Goal: Task Accomplishment & Management: Complete application form

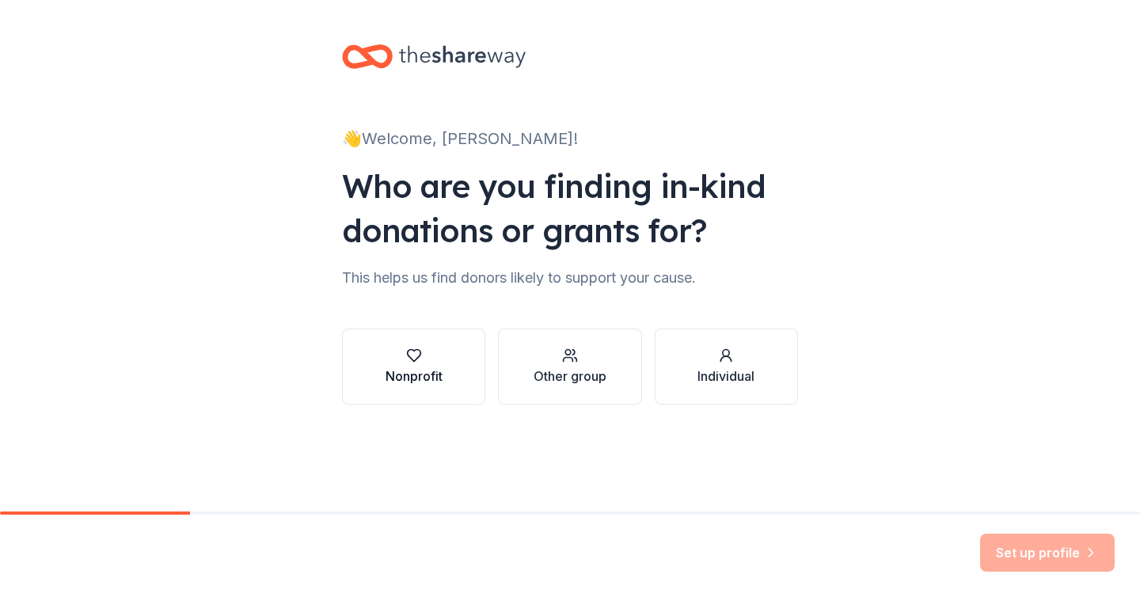
click at [423, 377] on div "Nonprofit" at bounding box center [413, 375] width 57 height 19
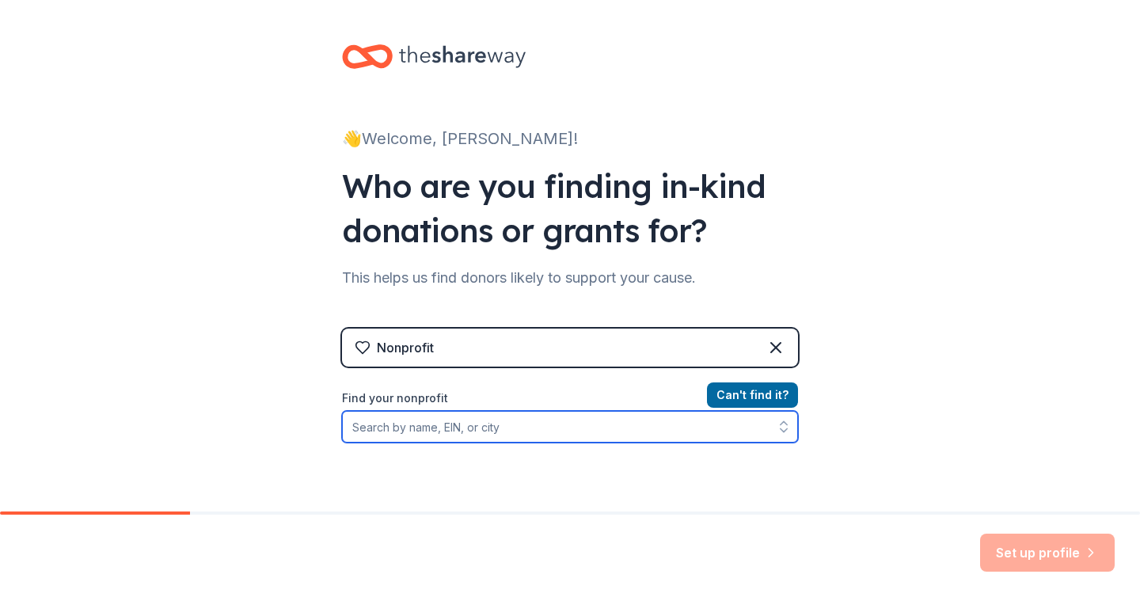
click at [501, 431] on input "Find your nonprofit" at bounding box center [570, 427] width 456 height 32
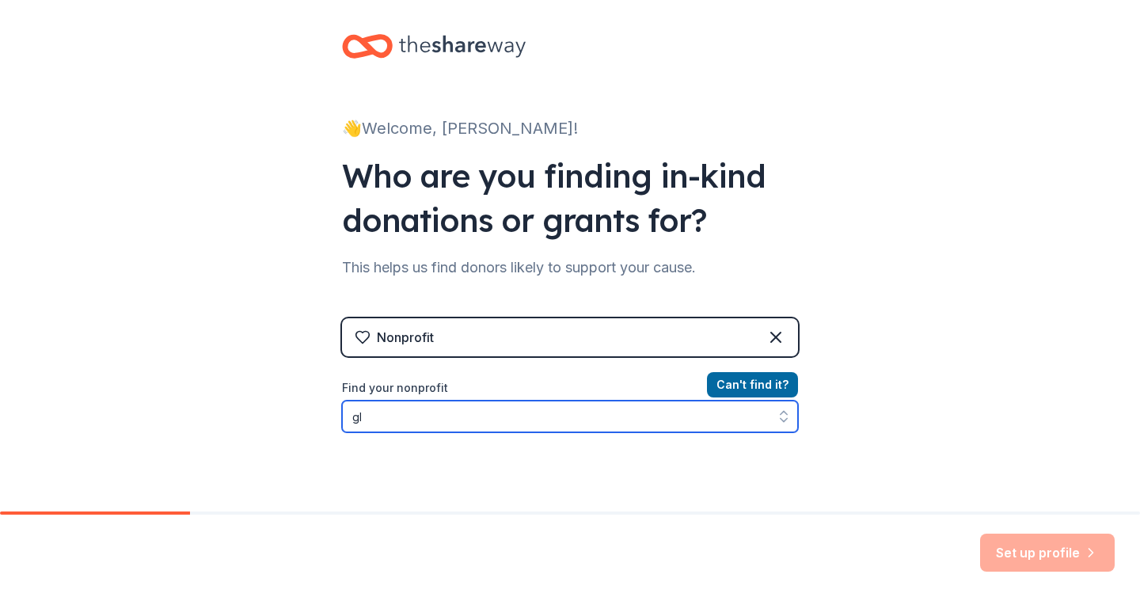
type input "g"
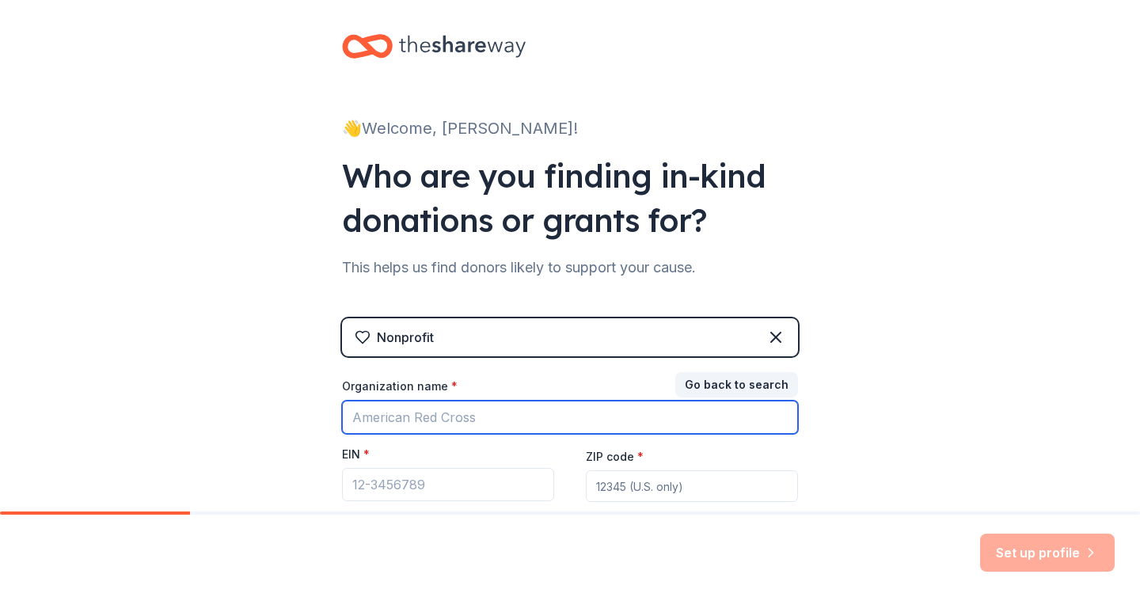
click at [468, 420] on input "Organization name *" at bounding box center [570, 416] width 456 height 33
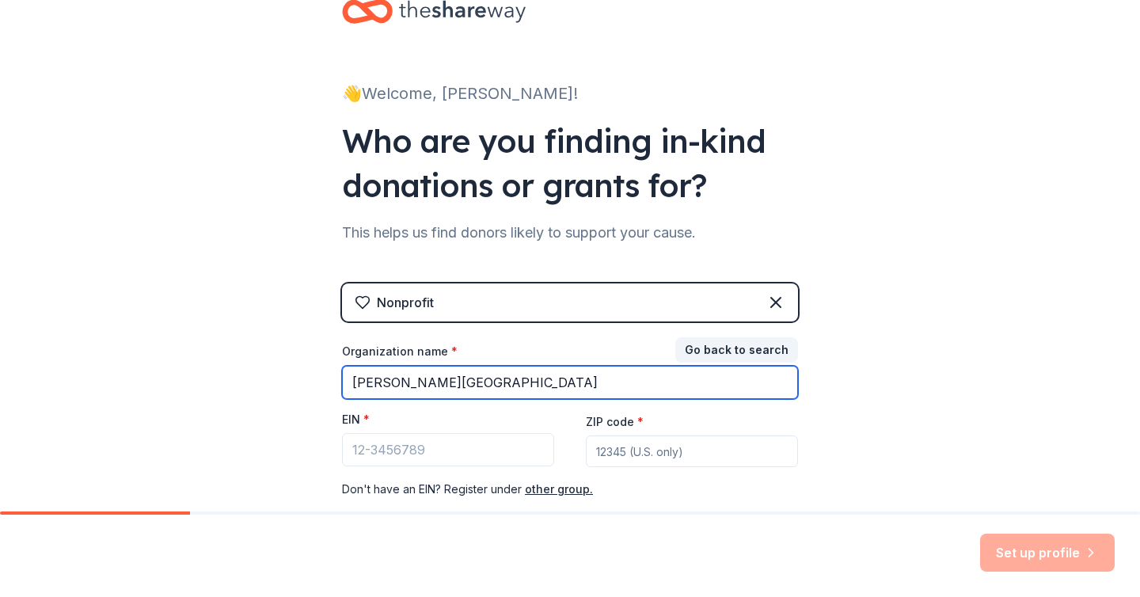
scroll to position [0, 0]
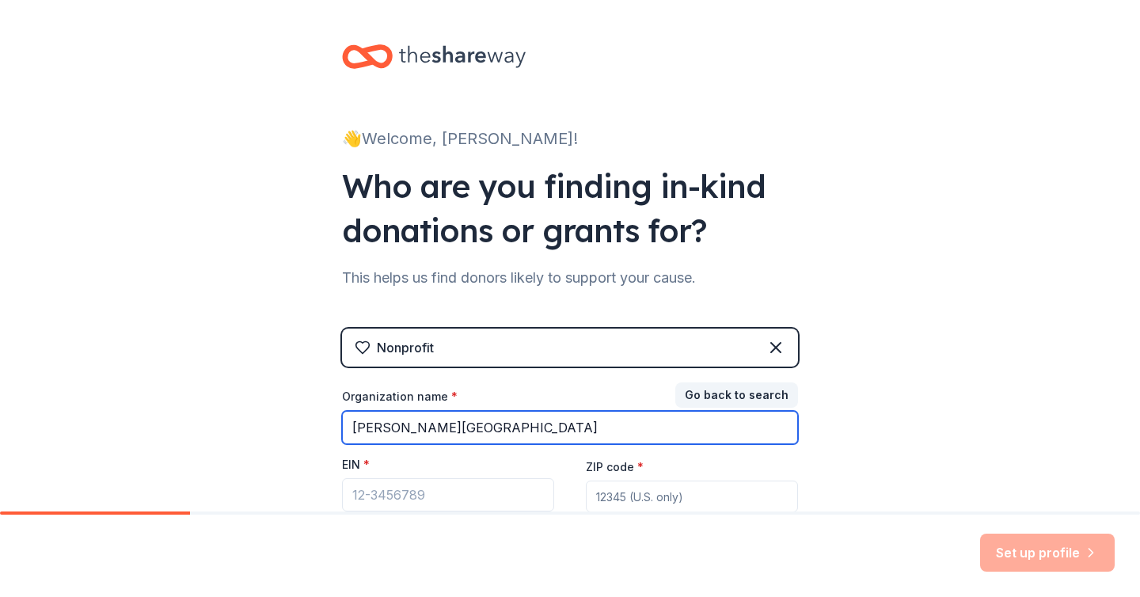
type input "[PERSON_NAME][GEOGRAPHIC_DATA]"
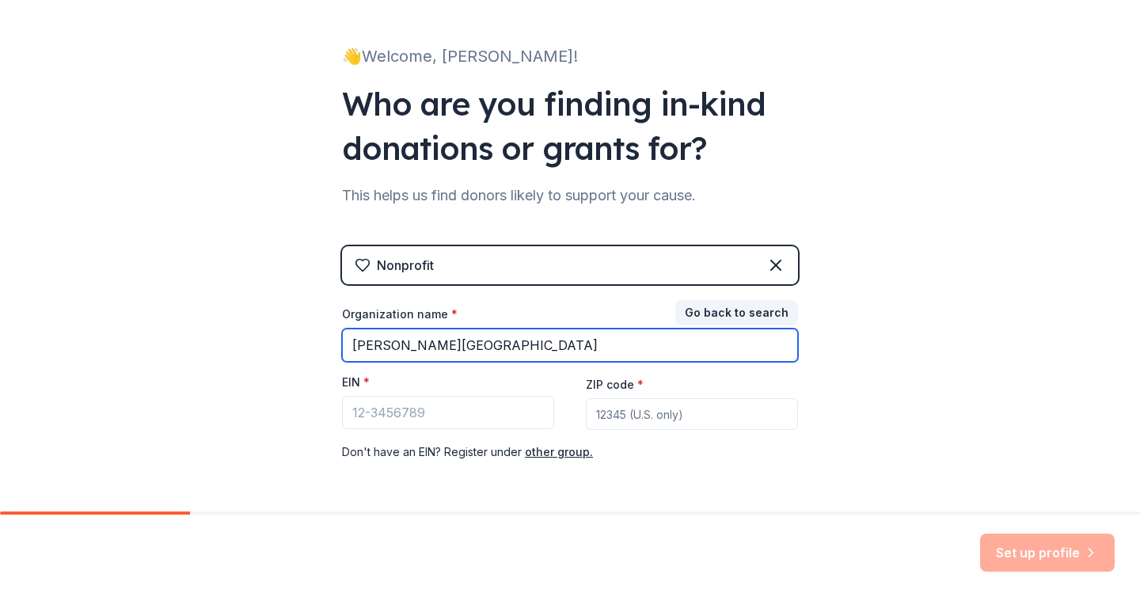
scroll to position [89, 0]
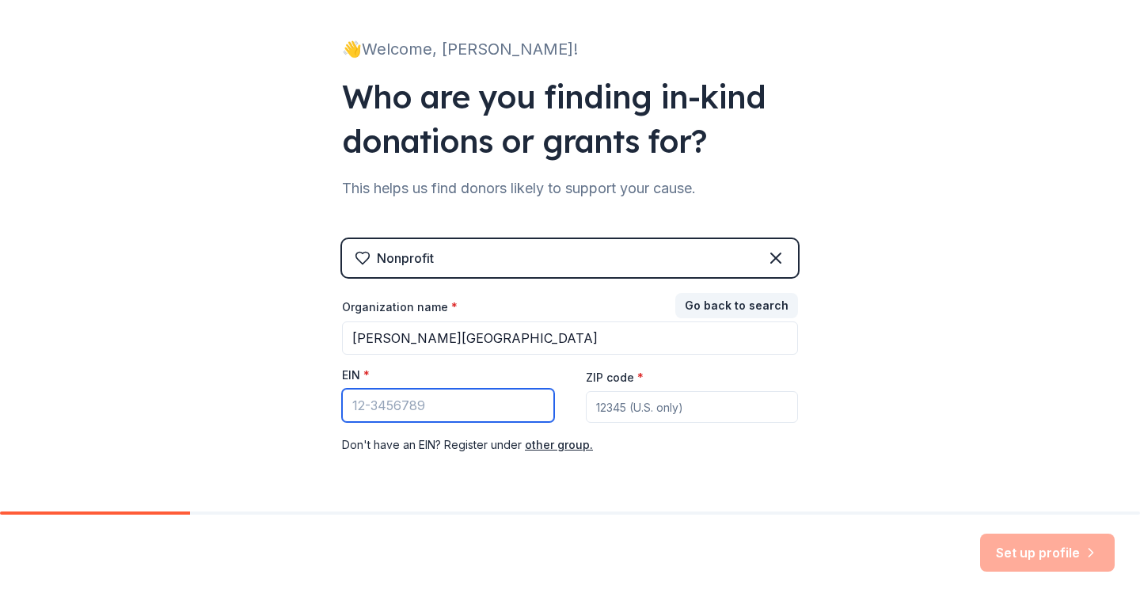
click at [522, 406] on input "EIN *" at bounding box center [448, 405] width 212 height 33
click at [473, 411] on input "EIN *" at bounding box center [448, 405] width 212 height 33
click at [351, 408] on input "99-977478" at bounding box center [448, 405] width 212 height 33
type input "99-977478"
click at [678, 415] on input "ZIP code *" at bounding box center [692, 407] width 212 height 32
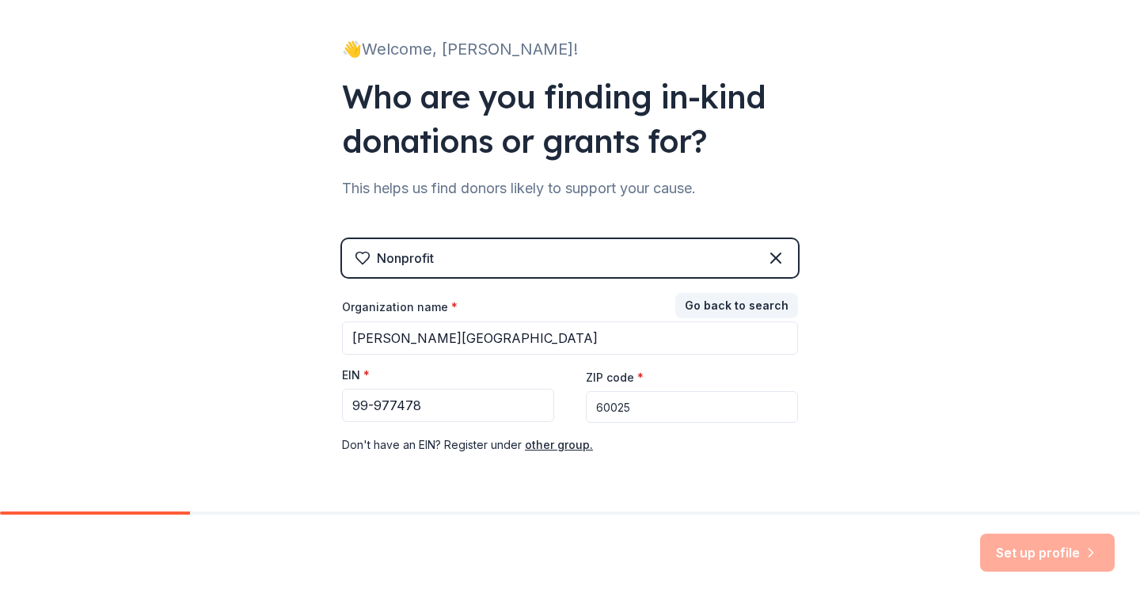
scroll to position [122, 0]
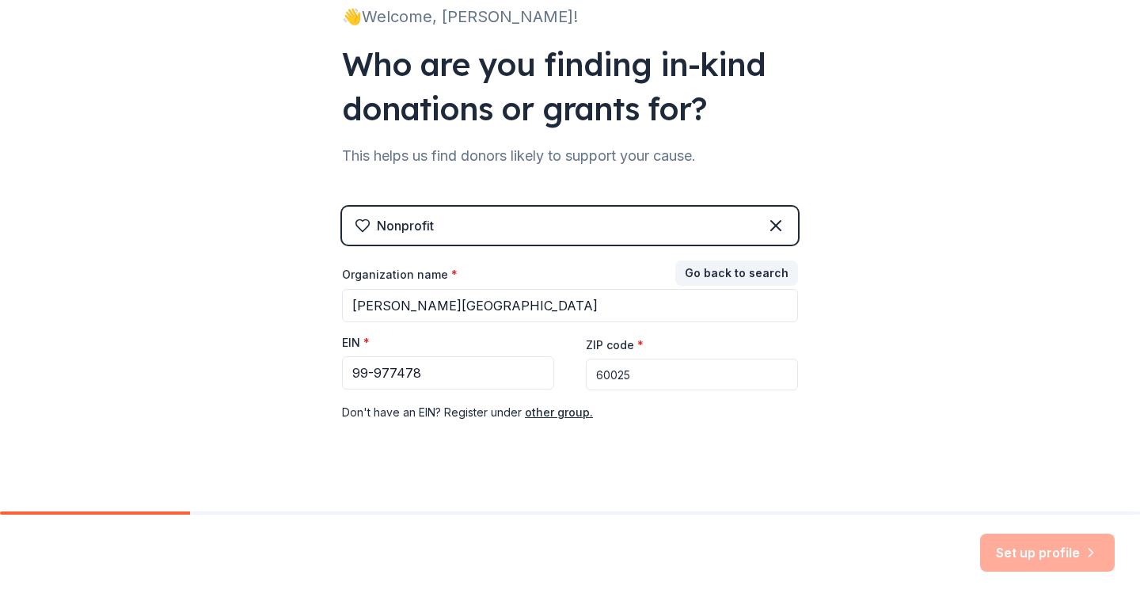
type input "60025"
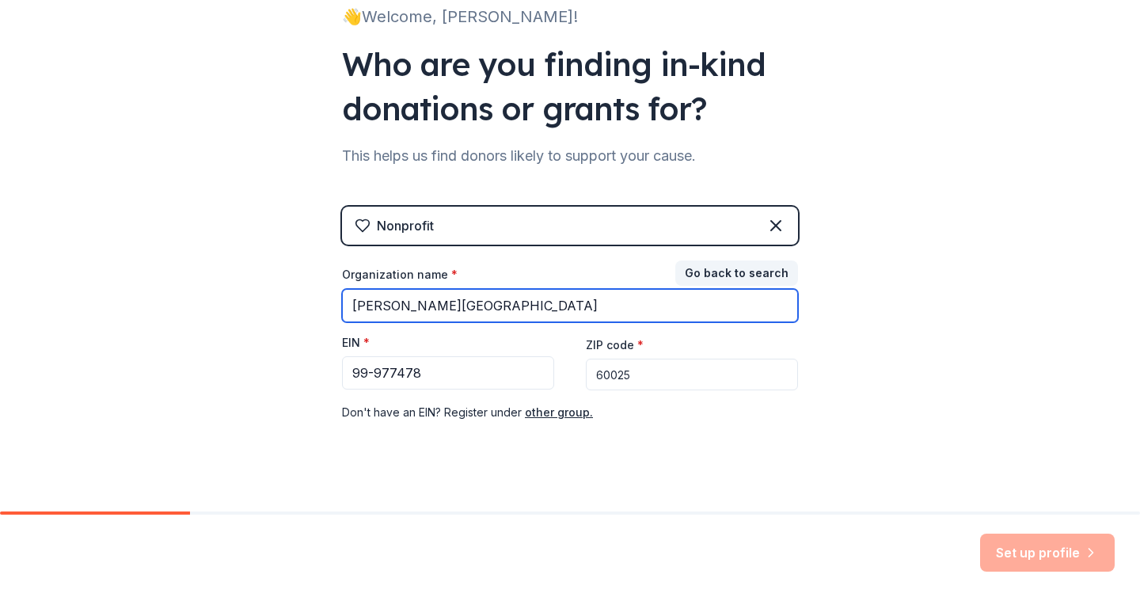
drag, startPoint x: 535, startPoint y: 305, endPoint x: 294, endPoint y: 295, distance: 241.6
click at [294, 295] on div "👋 Welcome, [PERSON_NAME]! Who are you finding in-kind donations or grants for? …" at bounding box center [570, 203] width 1140 height 651
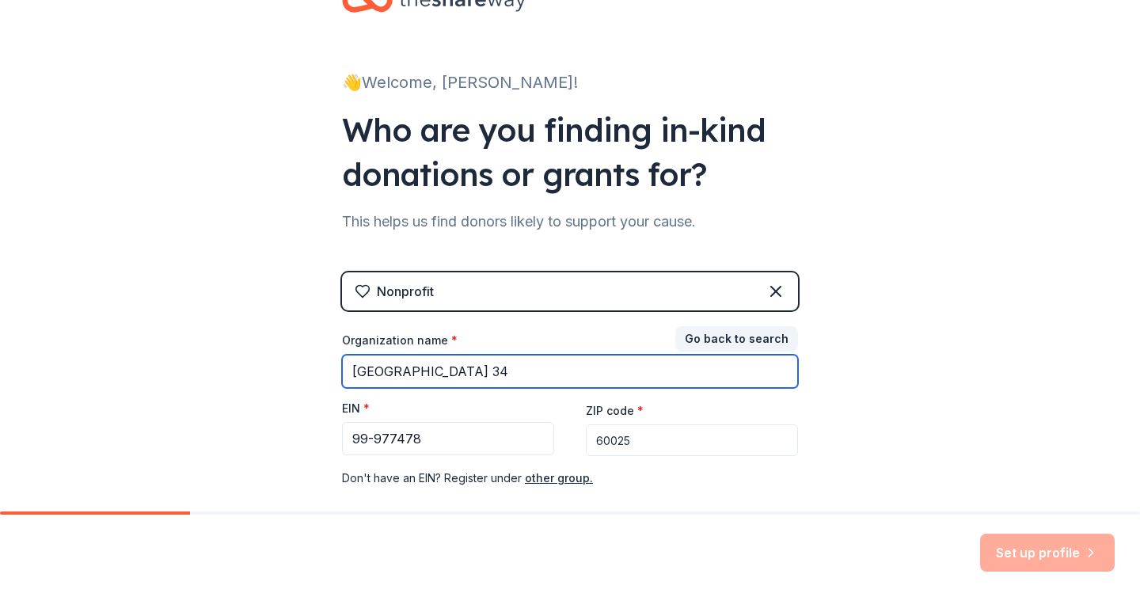
scroll to position [0, 0]
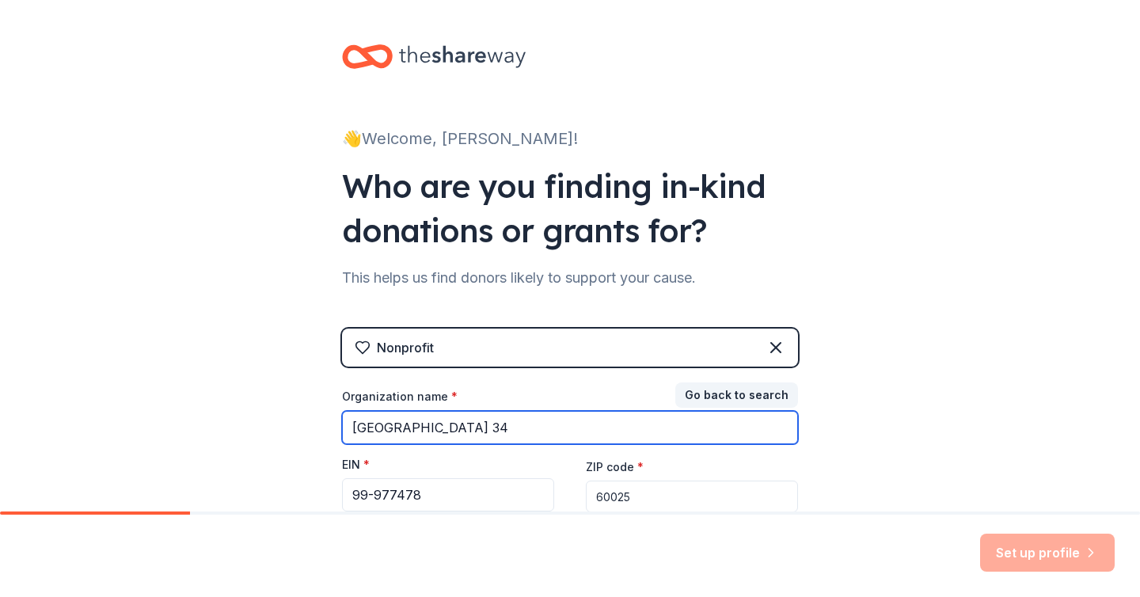
type input "[GEOGRAPHIC_DATA] 34"
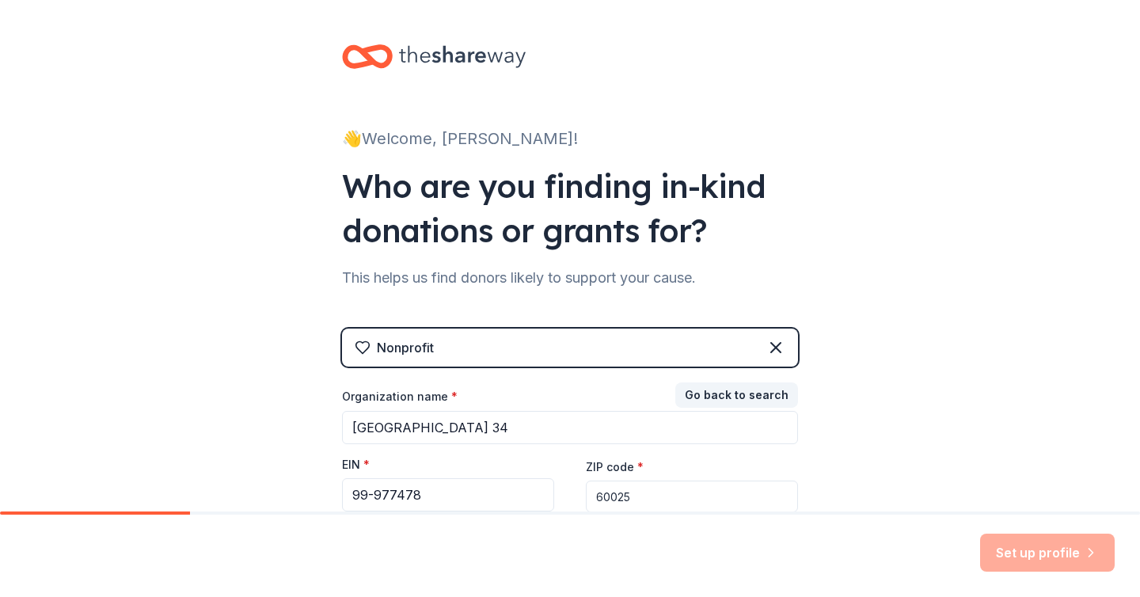
click at [510, 335] on div "Nonprofit" at bounding box center [570, 347] width 456 height 38
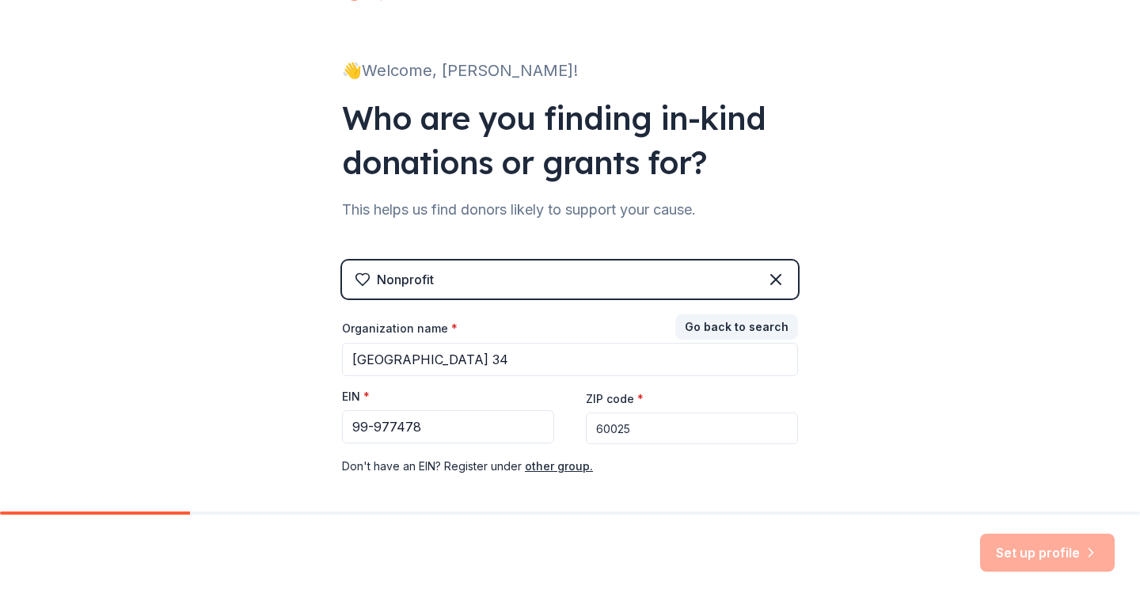
scroll to position [140, 0]
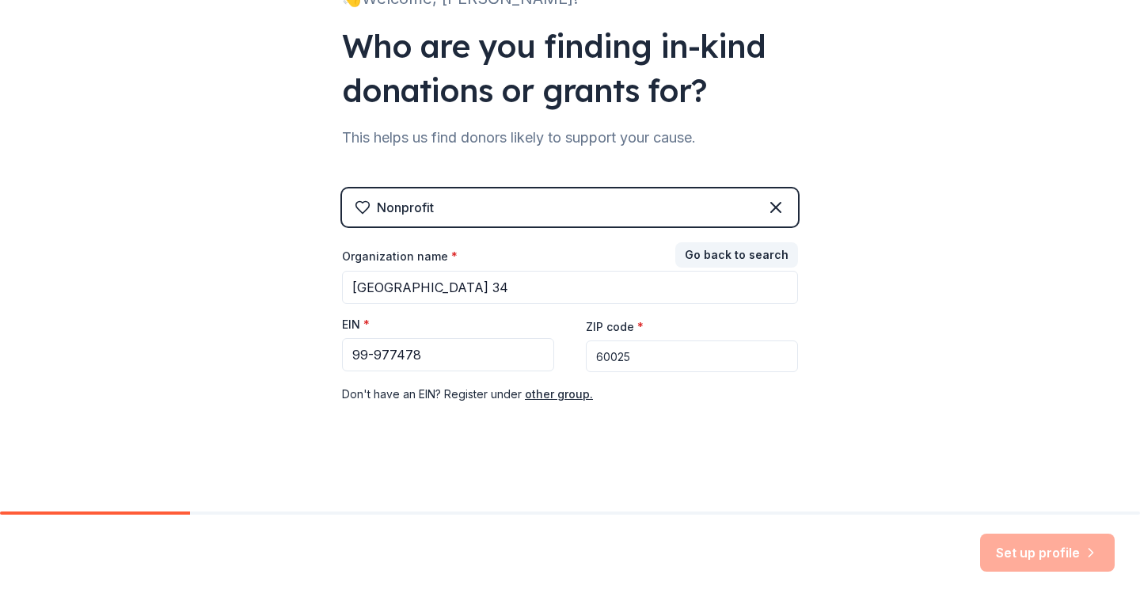
click at [1054, 554] on div "Set up profile" at bounding box center [1047, 552] width 135 height 38
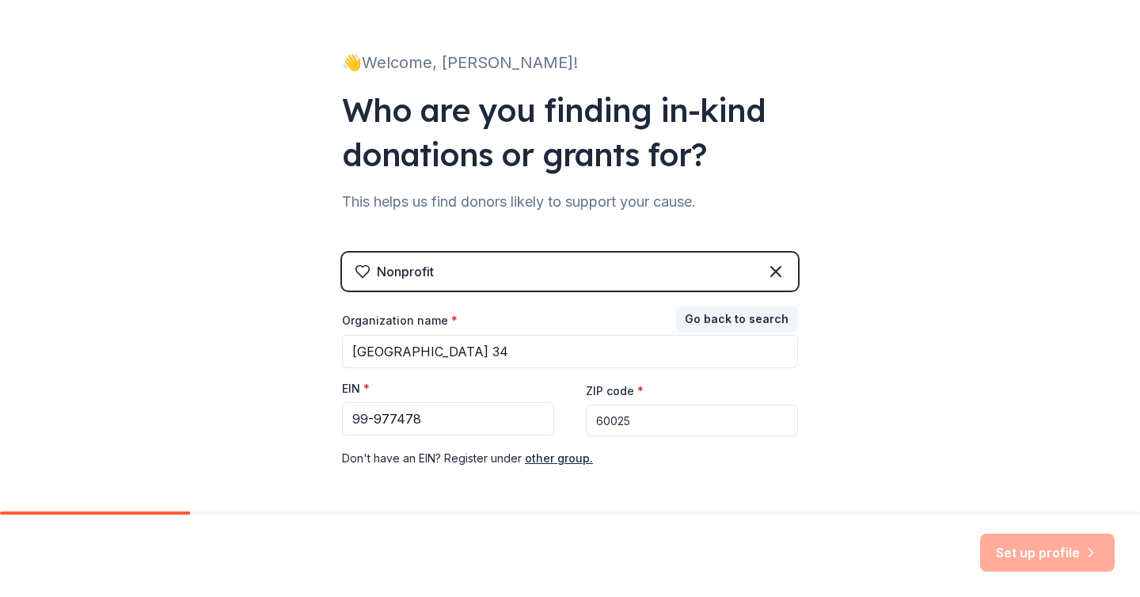
scroll to position [74, 0]
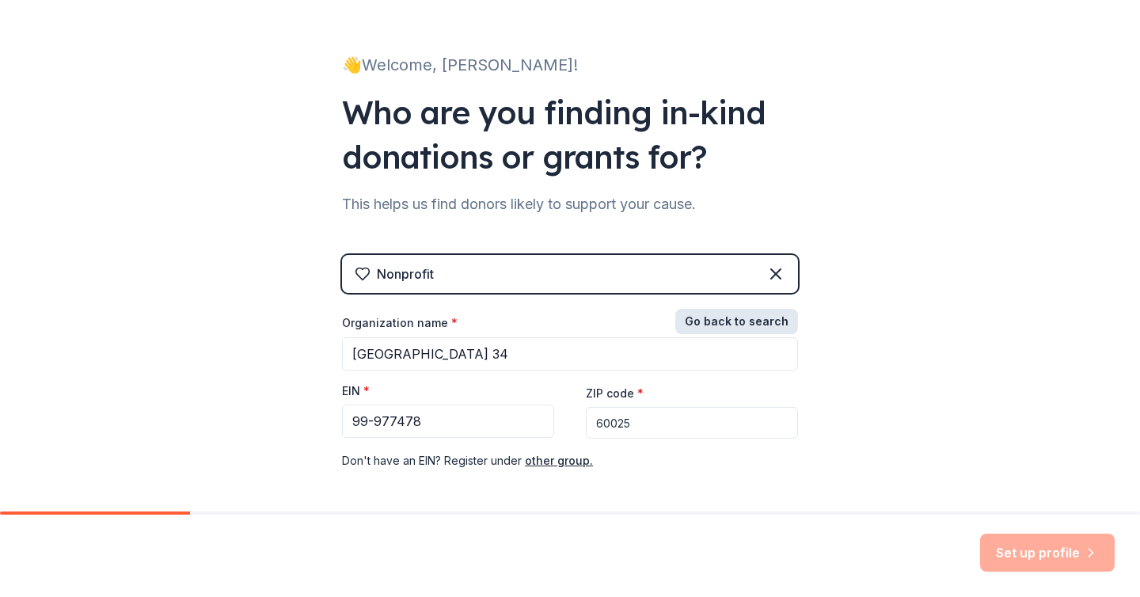
click at [757, 321] on button "Go back to search" at bounding box center [736, 321] width 123 height 25
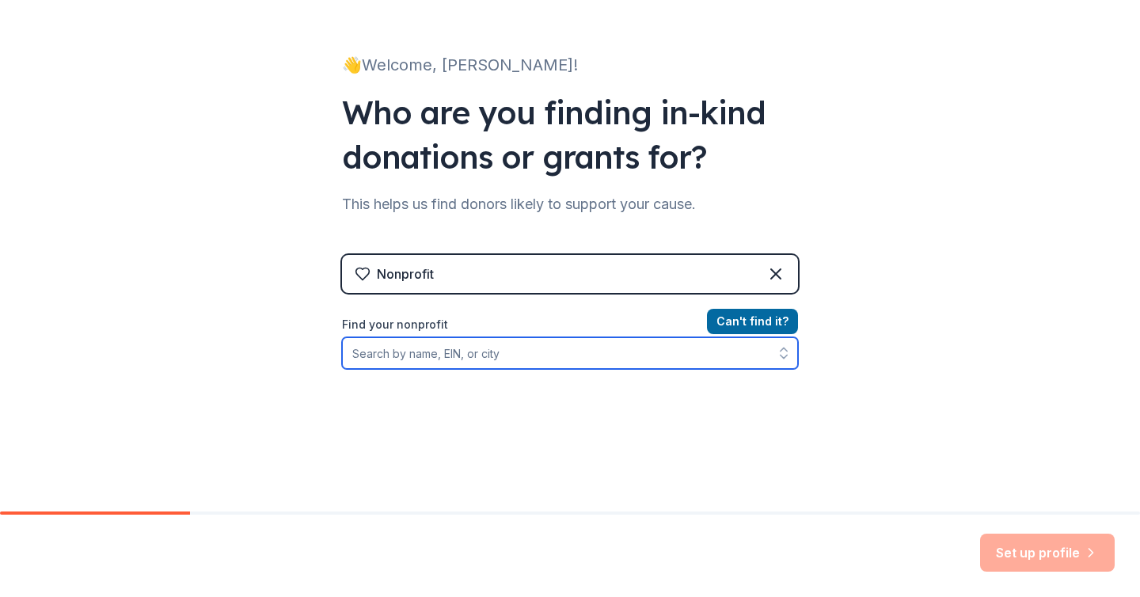
click at [517, 359] on input "Find your nonprofit" at bounding box center [570, 353] width 456 height 32
click at [351, 356] on input "99977478" at bounding box center [570, 353] width 456 height 32
type input "E99977478"
drag, startPoint x: 418, startPoint y: 354, endPoint x: 304, endPoint y: 349, distance: 114.1
click at [303, 349] on div "👋 Welcome, [PERSON_NAME]! Who are you finding in-kind donations or grants for? …" at bounding box center [570, 264] width 1140 height 677
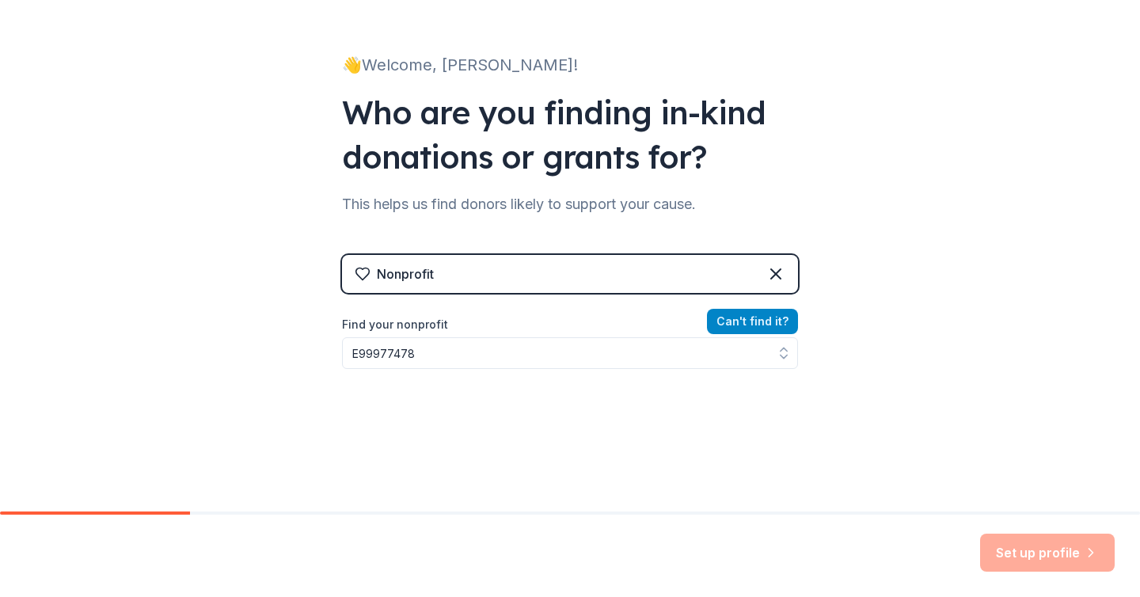
click at [765, 326] on button "Can ' t find it?" at bounding box center [752, 321] width 91 height 25
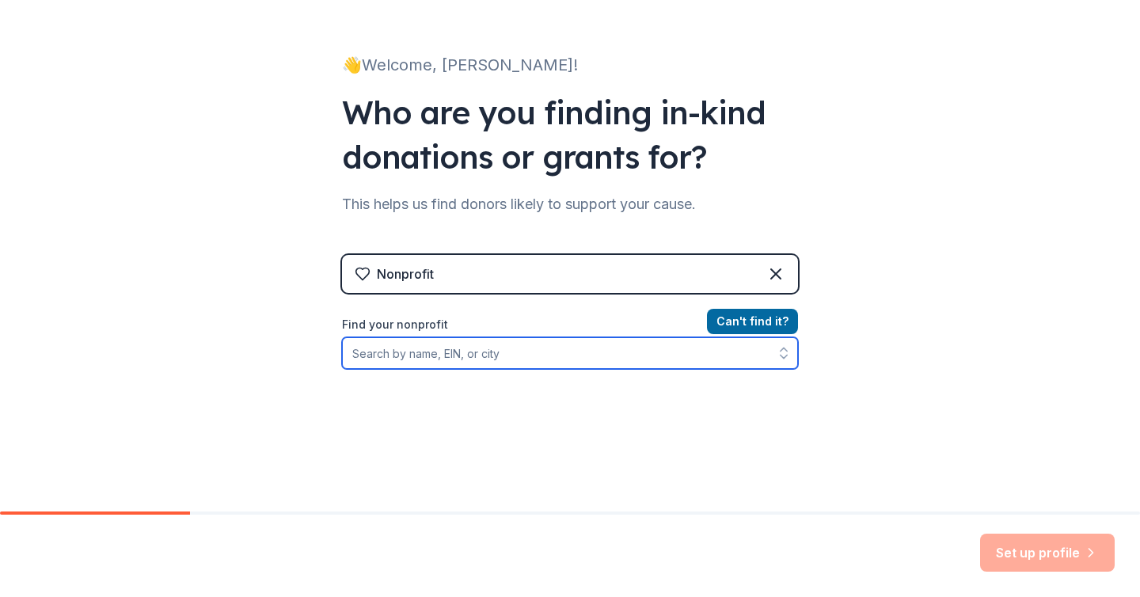
click at [442, 353] on input "Find your nonprofit" at bounding box center [570, 353] width 456 height 32
paste input "E99977478"
click at [782, 355] on icon "button" at bounding box center [784, 353] width 16 height 16
type input "E99977478"
click at [782, 353] on icon "button" at bounding box center [784, 353] width 16 height 16
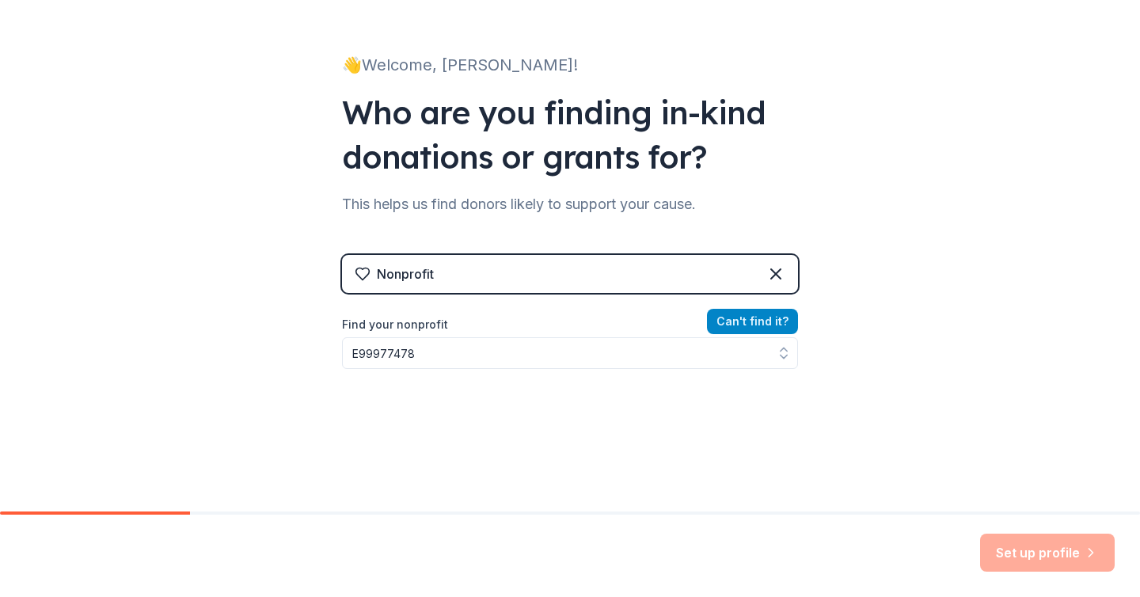
click at [766, 323] on button "Can ' t find it?" at bounding box center [752, 321] width 91 height 25
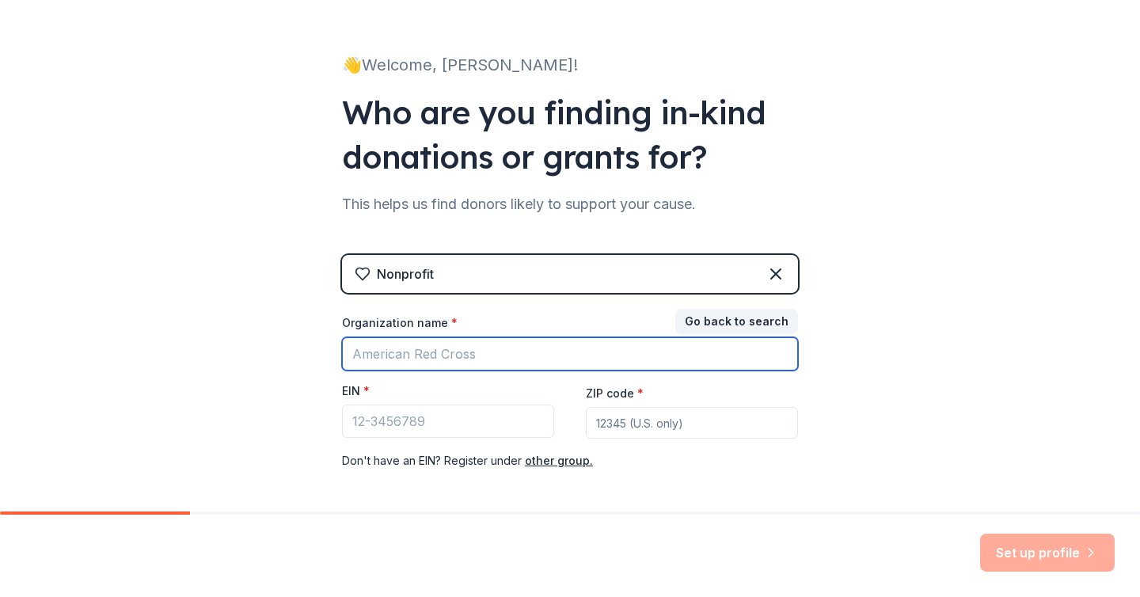
click at [449, 358] on input "Organization name *" at bounding box center [570, 353] width 456 height 33
type input "[GEOGRAPHIC_DATA] 34"
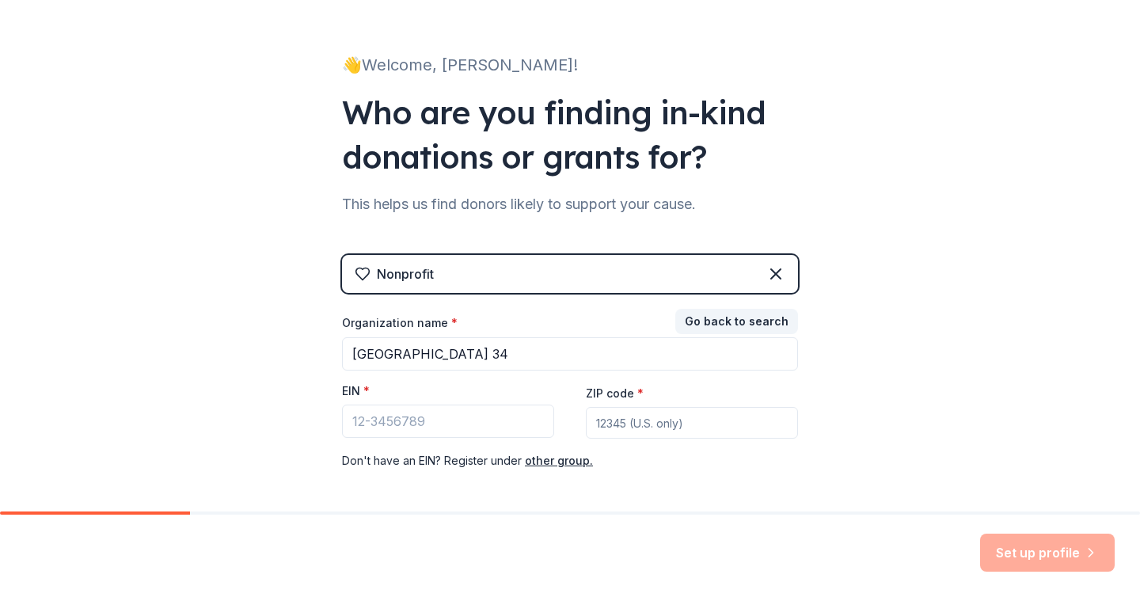
click at [710, 424] on input "ZIP code *" at bounding box center [692, 423] width 212 height 32
type input "60025"
click at [515, 416] on input "EIN *" at bounding box center [448, 420] width 212 height 33
paste input "99-977478"
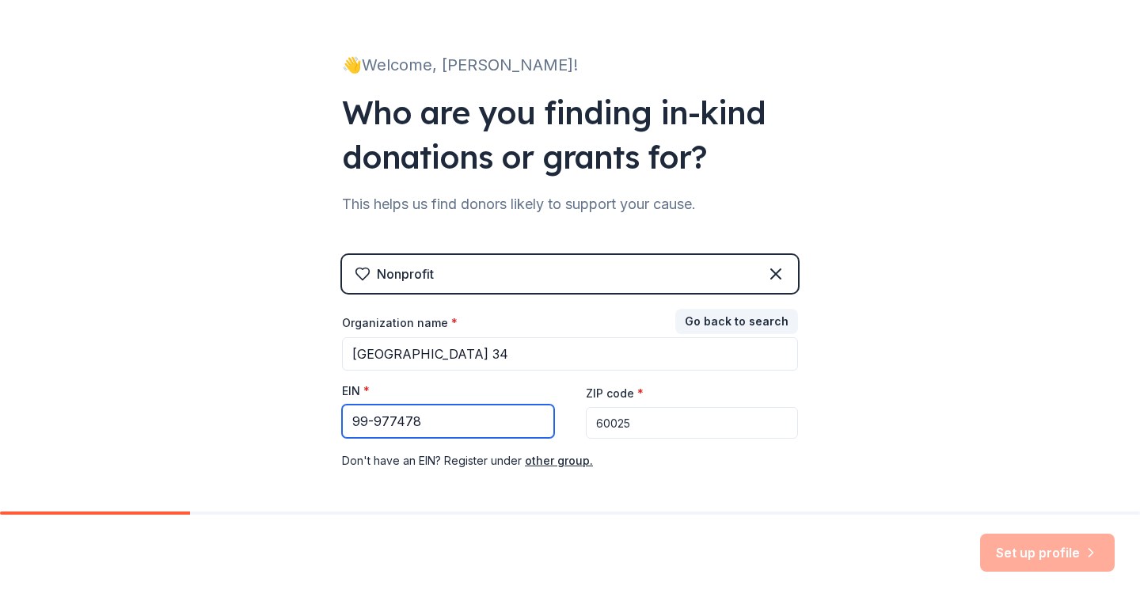
scroll to position [140, 0]
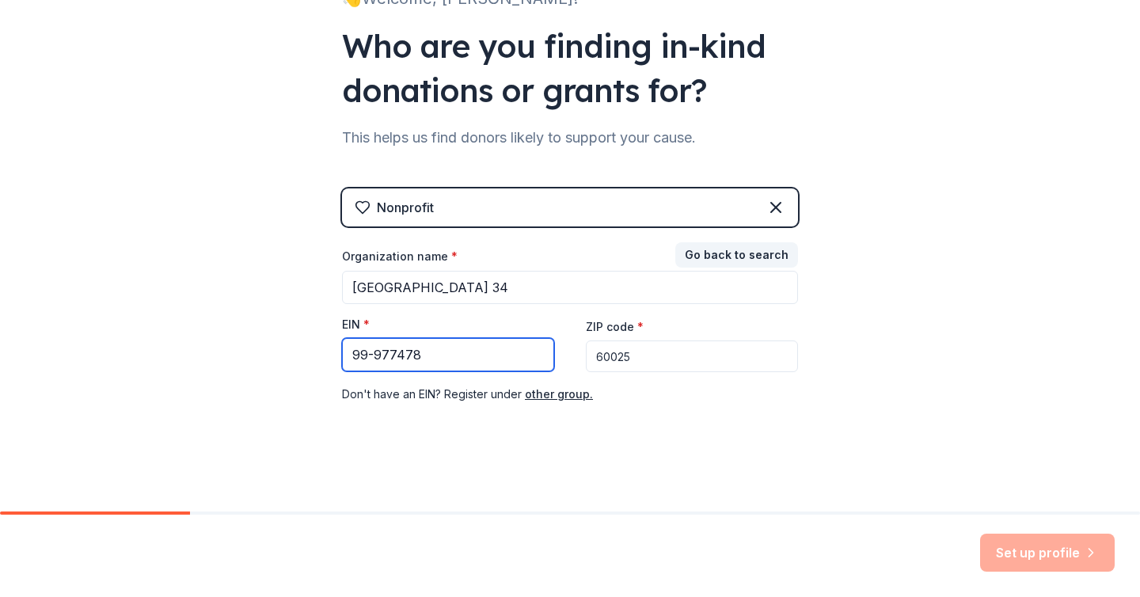
type input "99-977478"
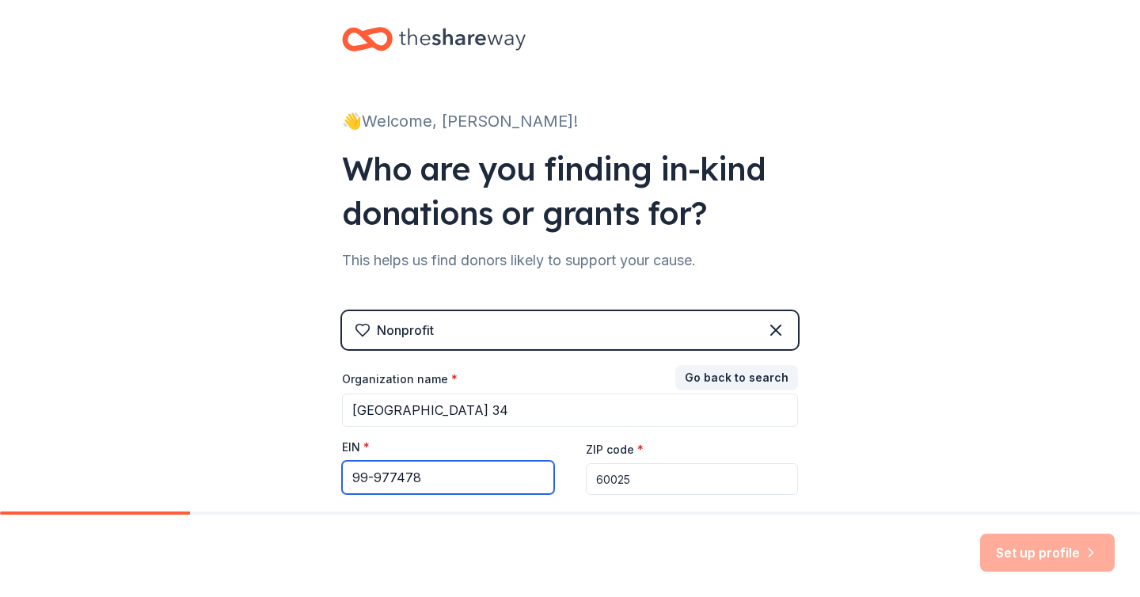
scroll to position [0, 0]
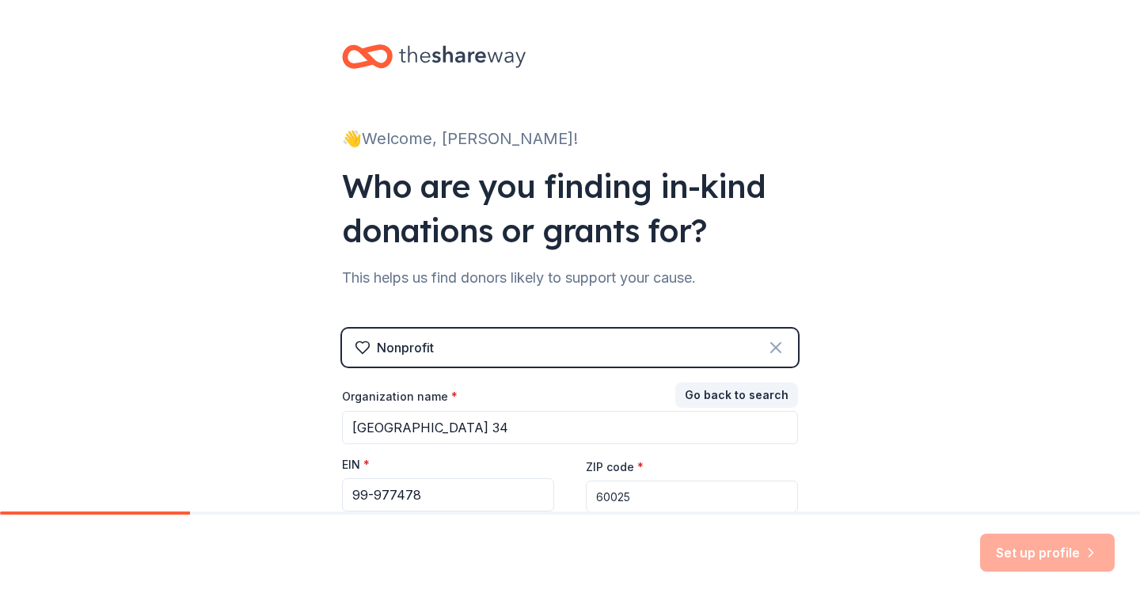
click at [777, 351] on icon at bounding box center [775, 347] width 19 height 19
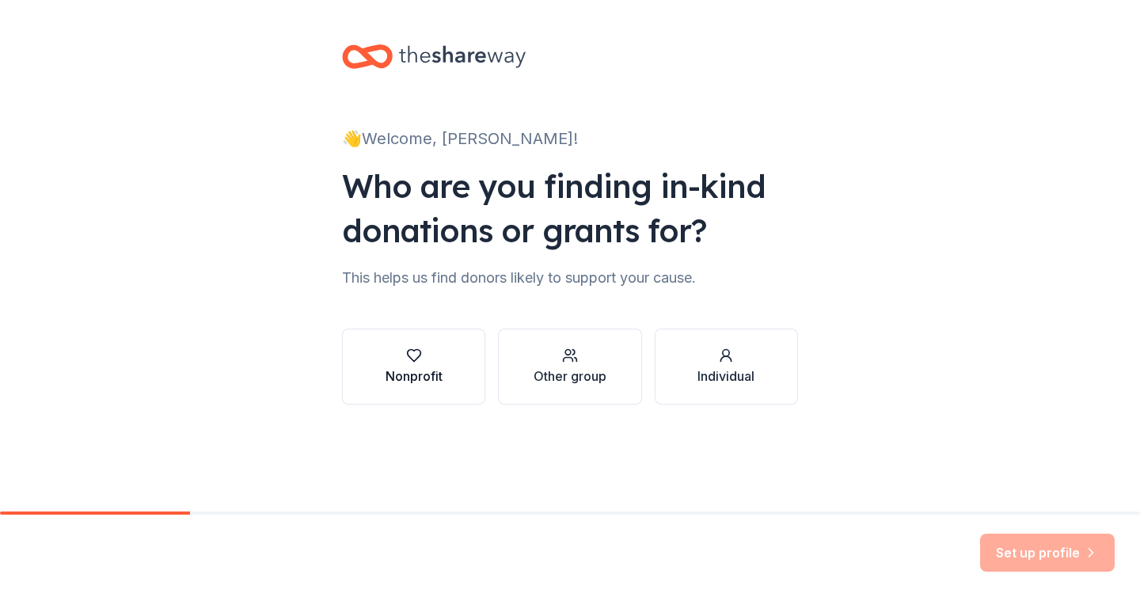
click at [401, 364] on div "Nonprofit" at bounding box center [413, 366] width 57 height 38
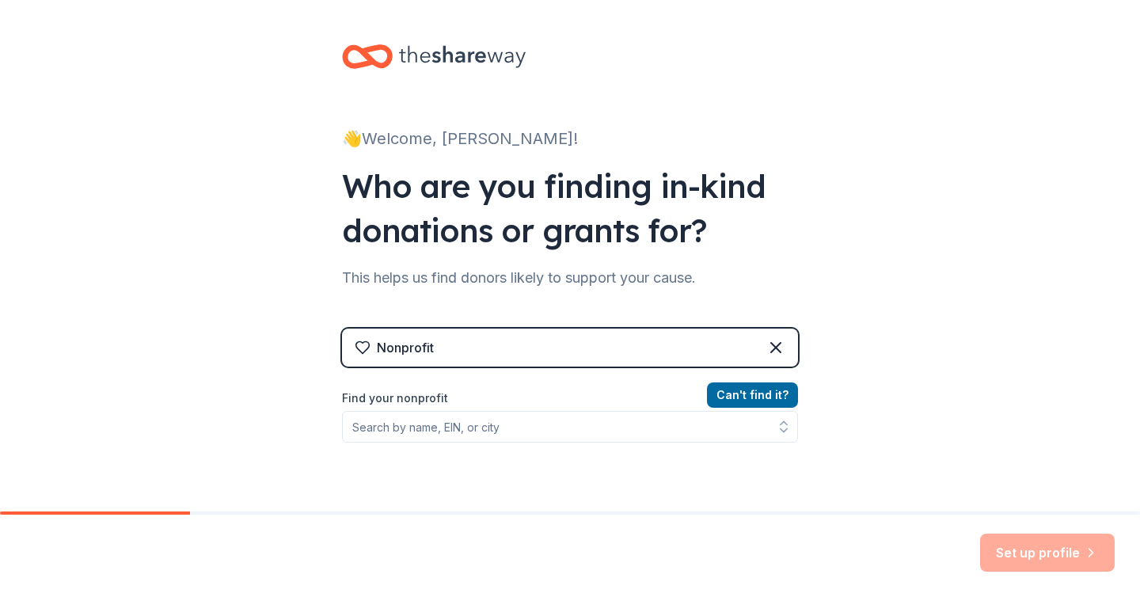
scroll to position [5, 0]
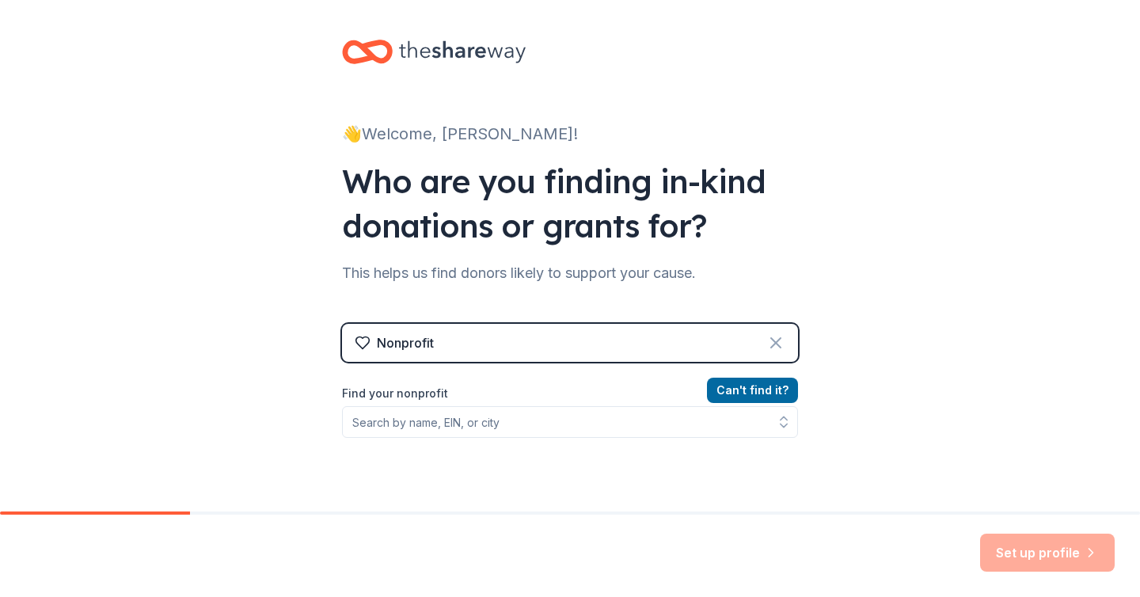
click at [783, 337] on icon at bounding box center [775, 342] width 19 height 19
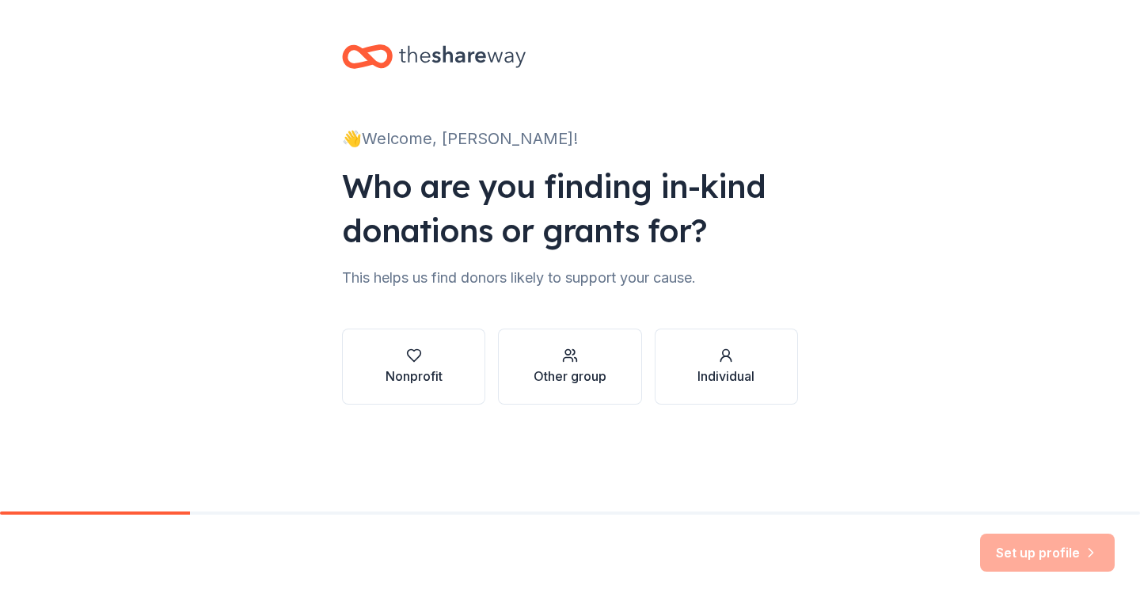
click at [567, 372] on div "Other group" at bounding box center [569, 375] width 73 height 19
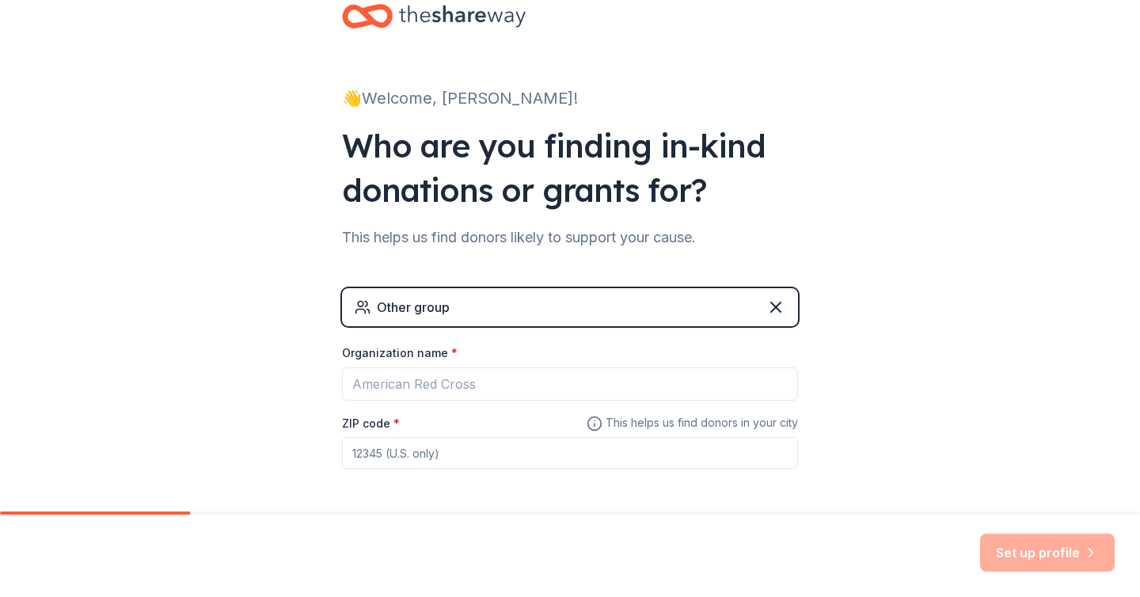
scroll to position [105, 0]
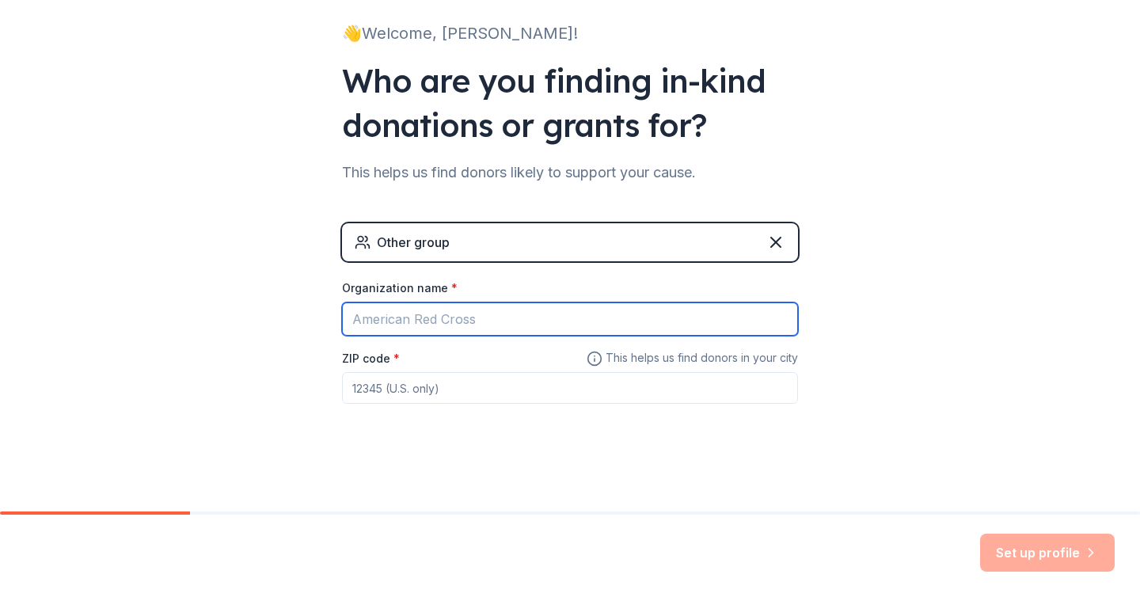
click at [473, 324] on input "Organization name *" at bounding box center [570, 318] width 456 height 33
type input "G"
type input "[PERSON_NAME][GEOGRAPHIC_DATA]"
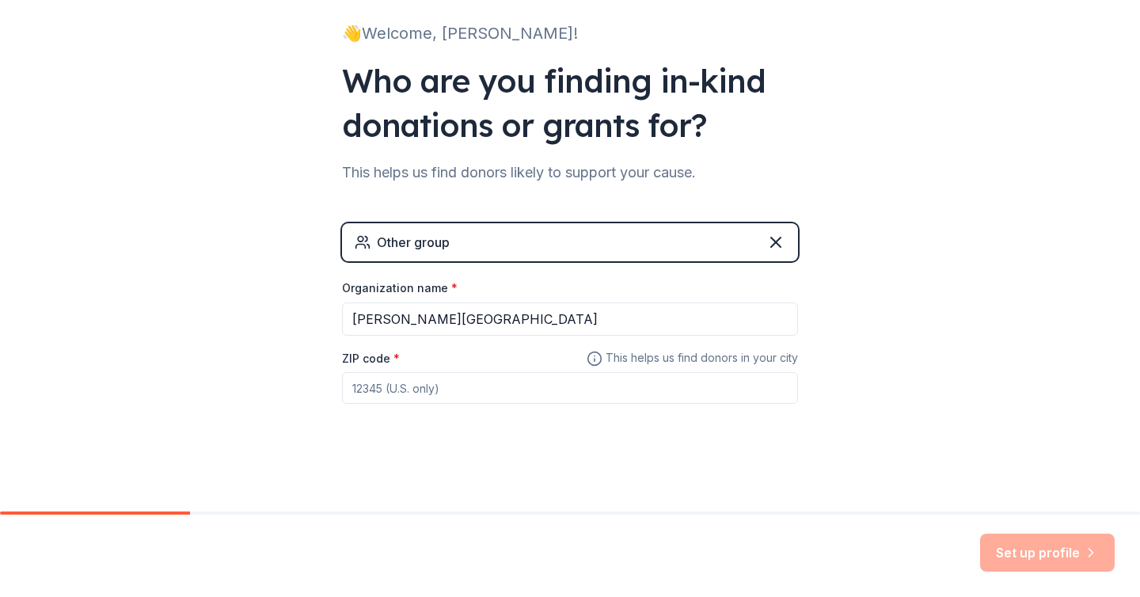
click at [425, 396] on input "ZIP code *" at bounding box center [570, 388] width 456 height 32
type input "60025"
click at [1066, 561] on button "Set up profile" at bounding box center [1047, 552] width 135 height 38
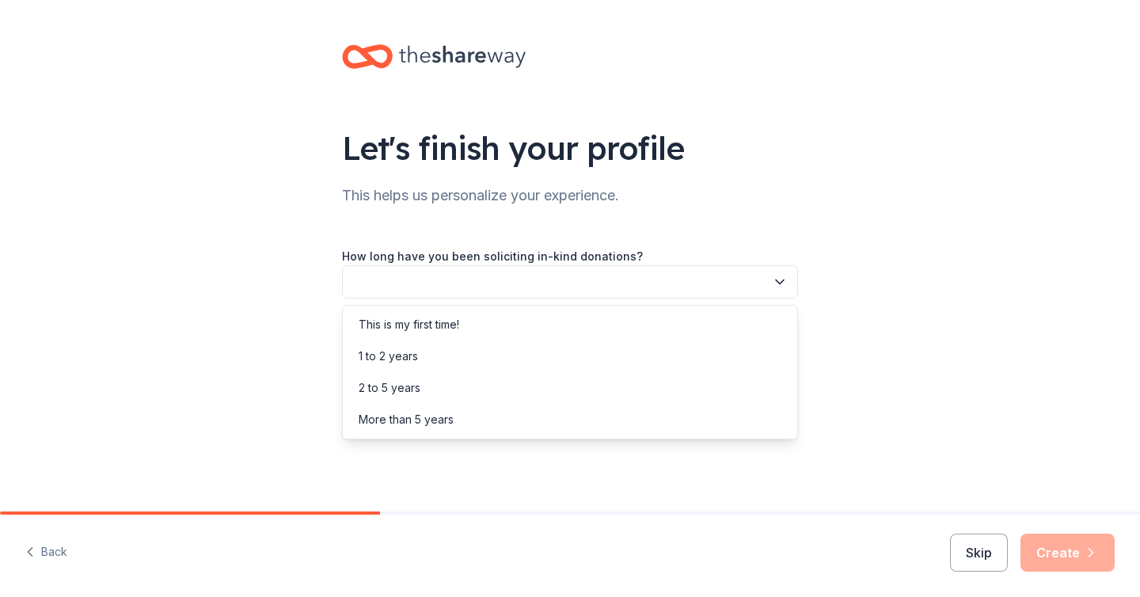
click at [637, 276] on button "button" at bounding box center [570, 281] width 456 height 33
click at [456, 324] on div "This is my first time!" at bounding box center [409, 324] width 101 height 19
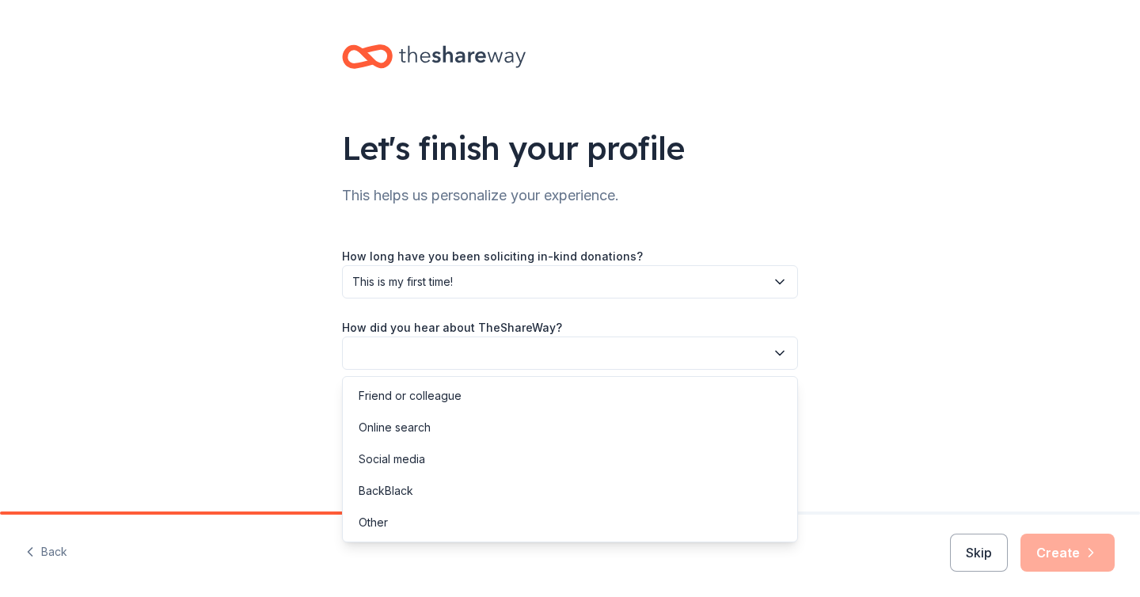
click at [548, 351] on button "button" at bounding box center [570, 352] width 456 height 33
click at [404, 421] on div "Online search" at bounding box center [395, 427] width 72 height 19
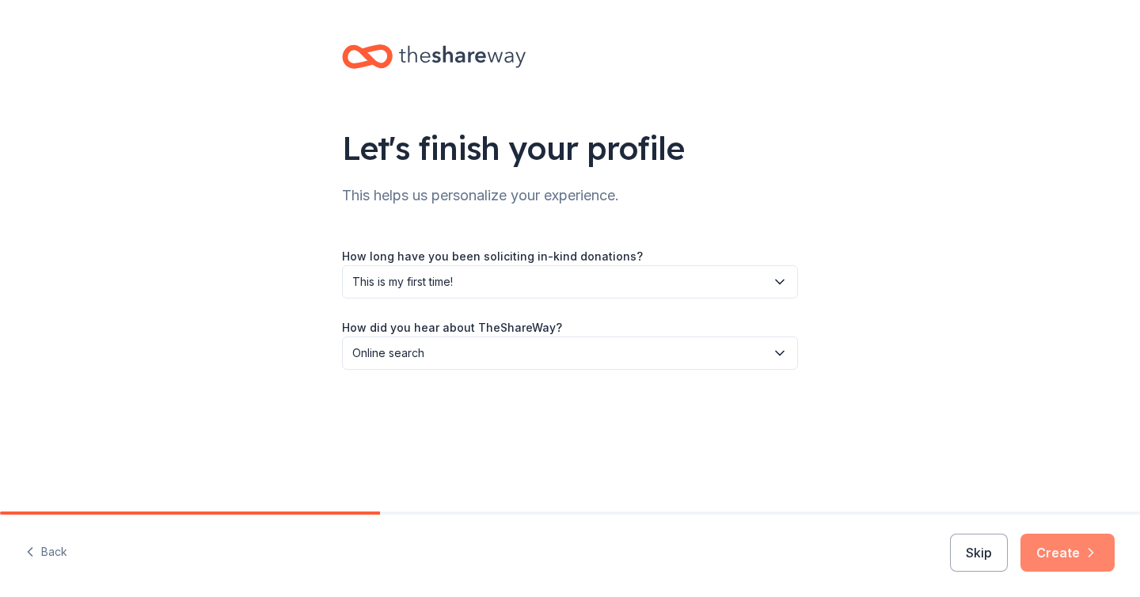
click at [1070, 560] on button "Create" at bounding box center [1067, 552] width 94 height 38
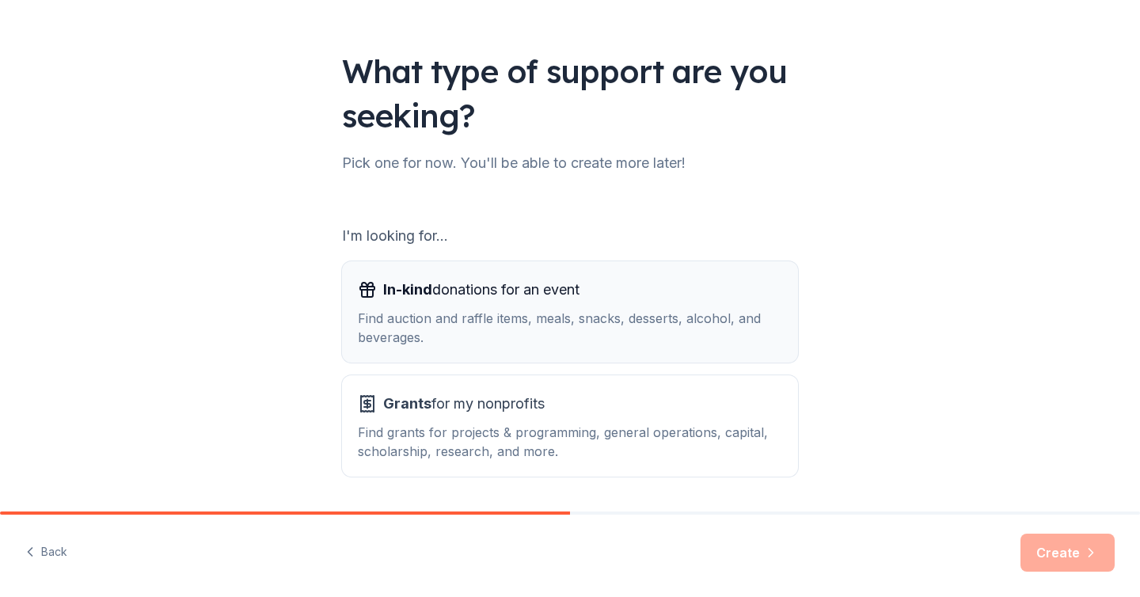
scroll to position [127, 0]
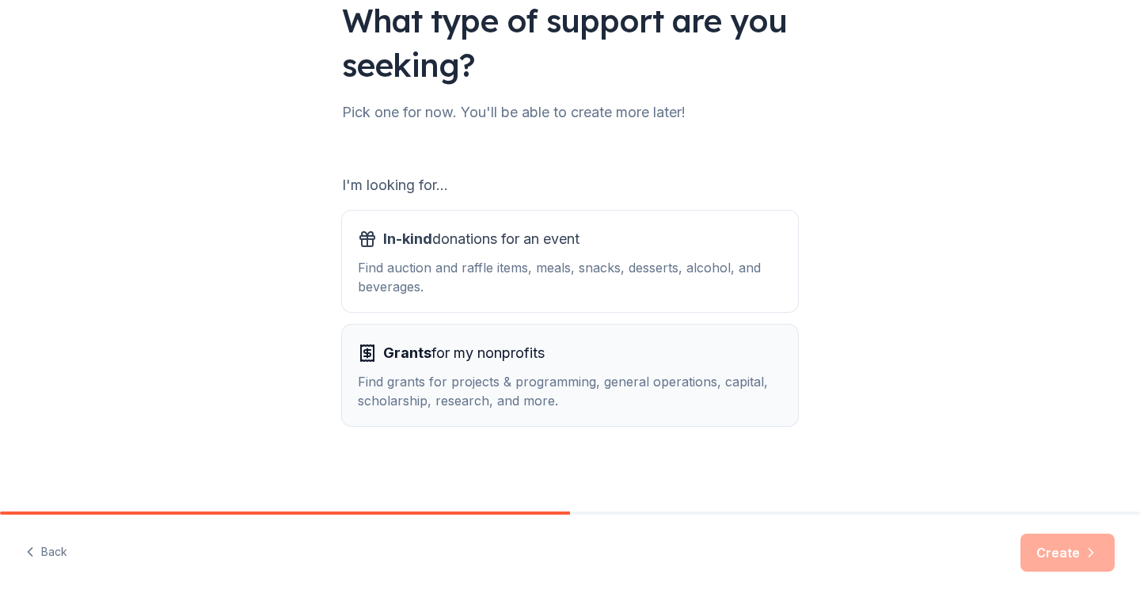
click at [609, 361] on div "Grants for my nonprofits" at bounding box center [570, 352] width 424 height 25
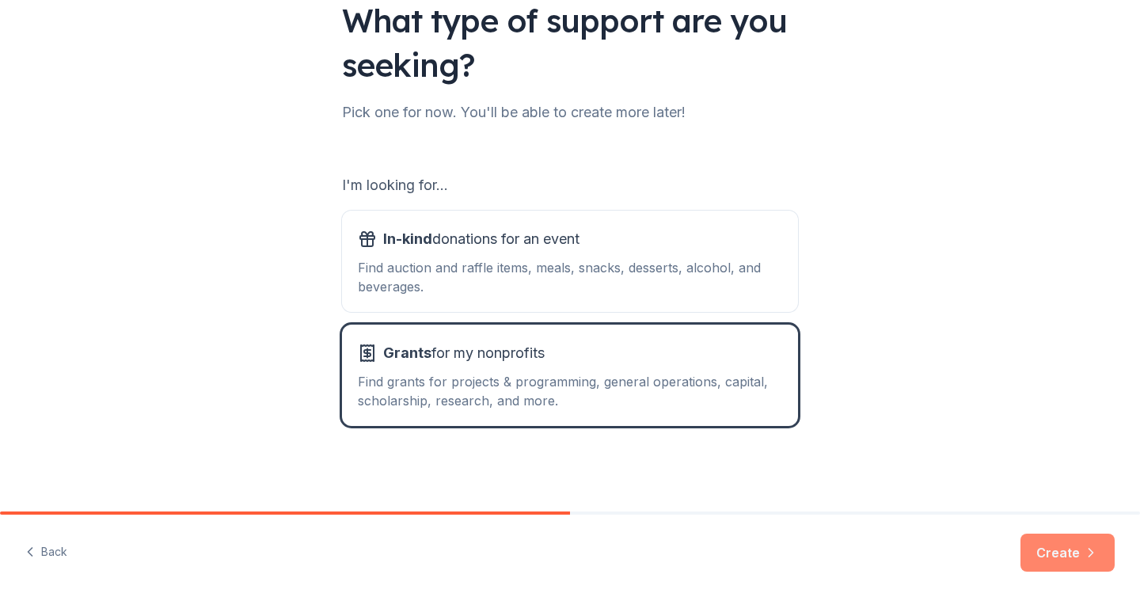
click at [1055, 561] on button "Create" at bounding box center [1067, 552] width 94 height 38
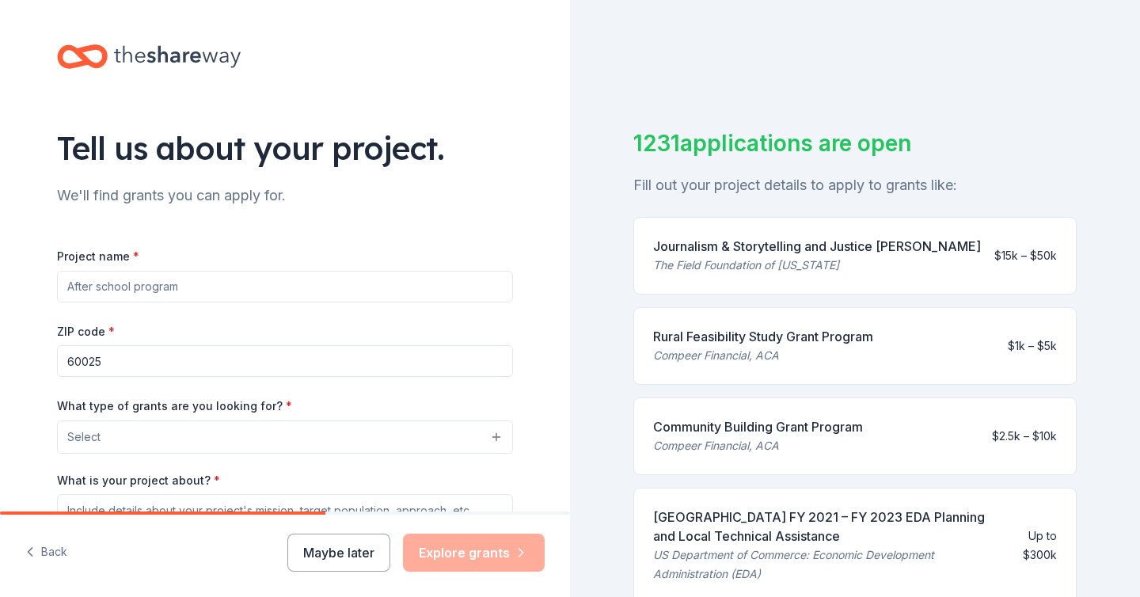
click at [289, 287] on input "Project name *" at bounding box center [285, 287] width 456 height 32
type input "L"
type input "Crochet Club"
click at [258, 436] on button "Select" at bounding box center [285, 436] width 456 height 33
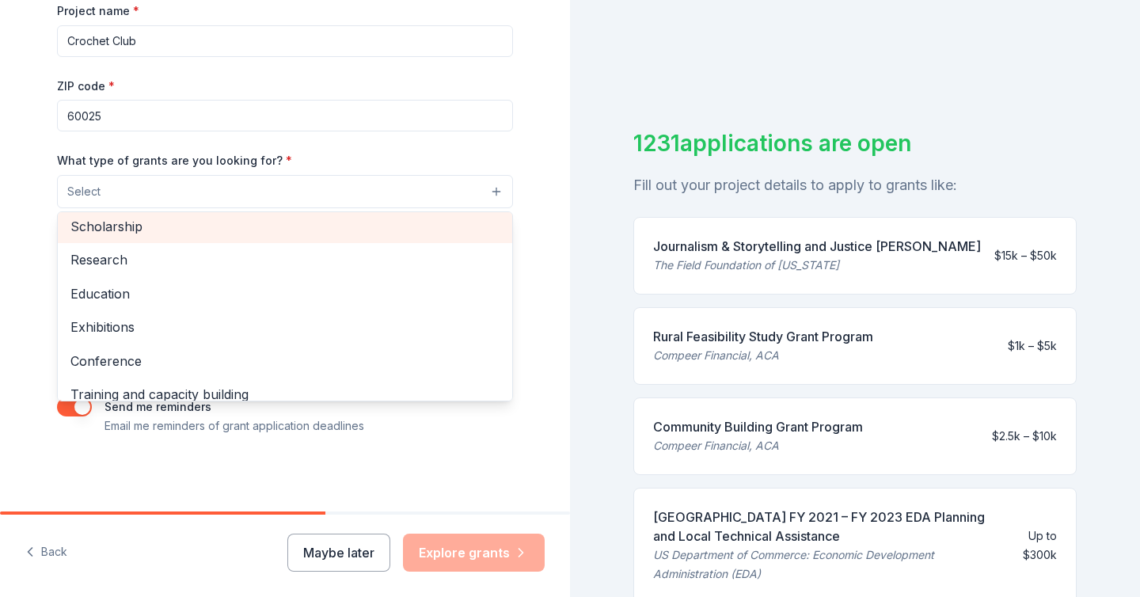
scroll to position [162, 0]
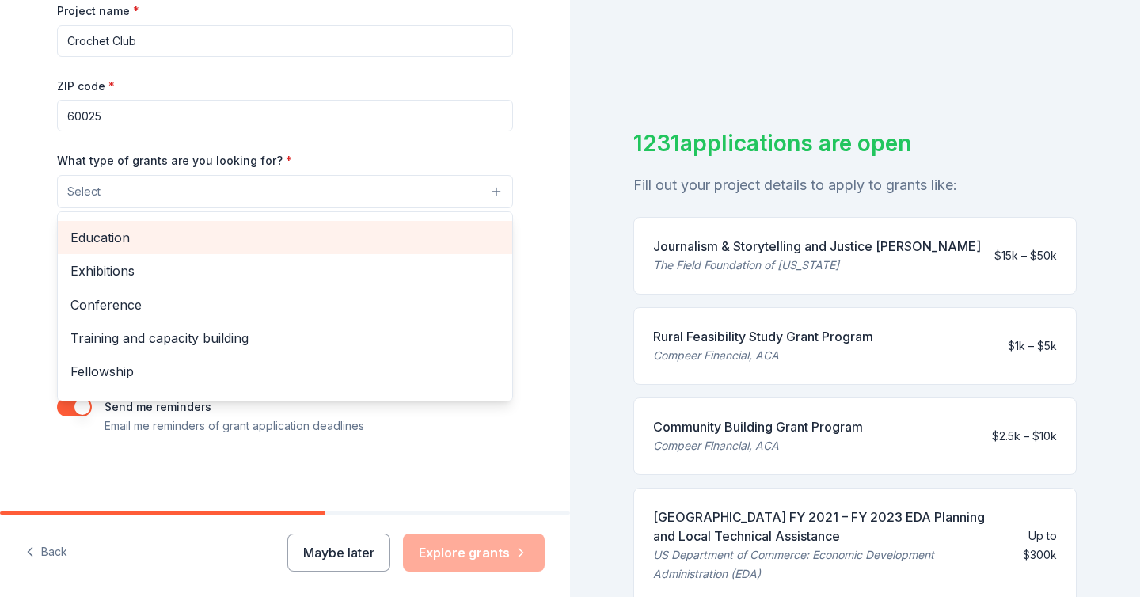
click at [134, 235] on span "Education" at bounding box center [284, 237] width 429 height 21
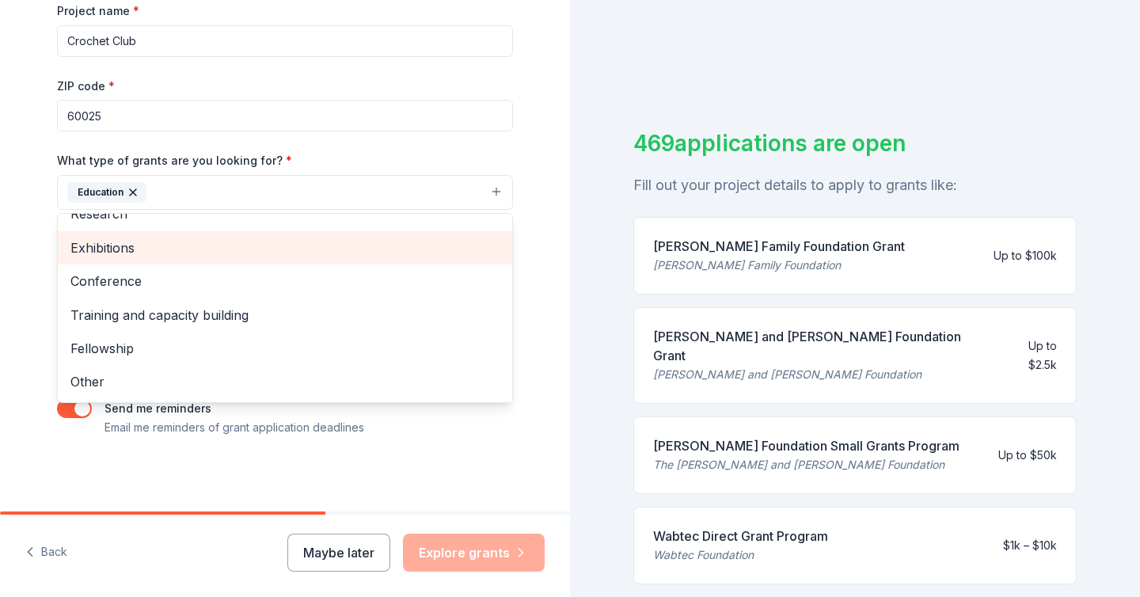
scroll to position [247, 0]
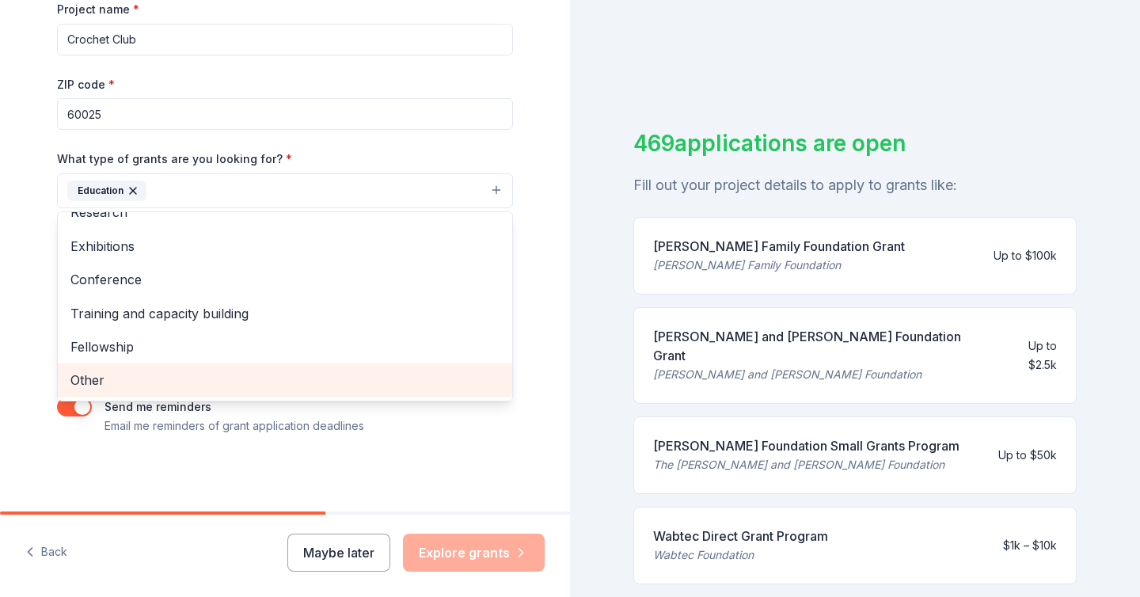
click at [192, 374] on span "Other" at bounding box center [284, 380] width 429 height 21
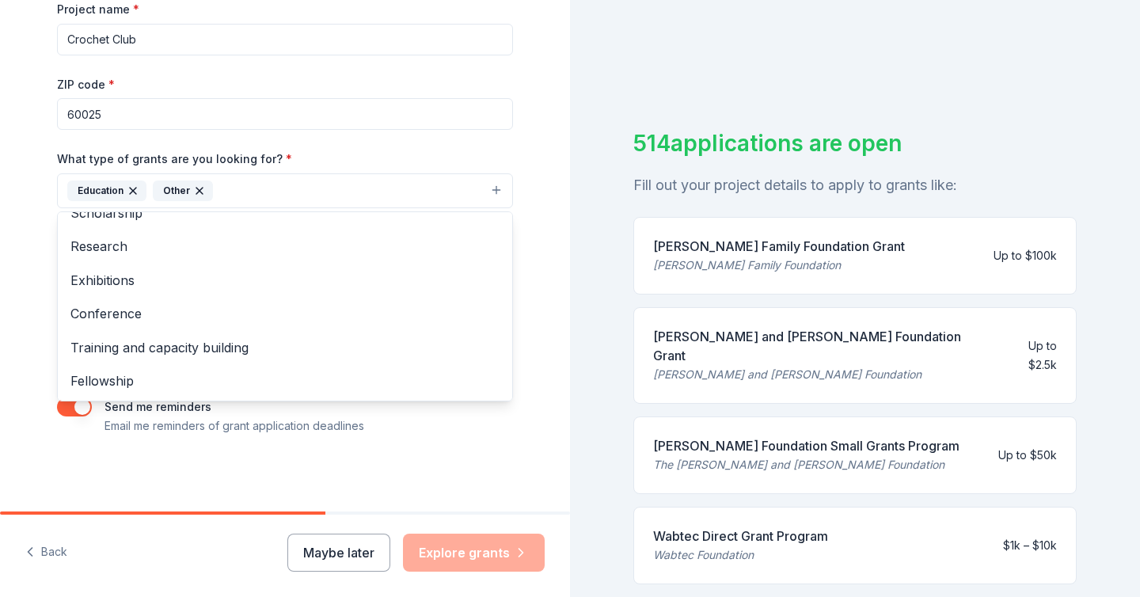
click at [517, 134] on div "Tell us about your project. We'll find grants you can apply for. Project name *…" at bounding box center [285, 132] width 507 height 758
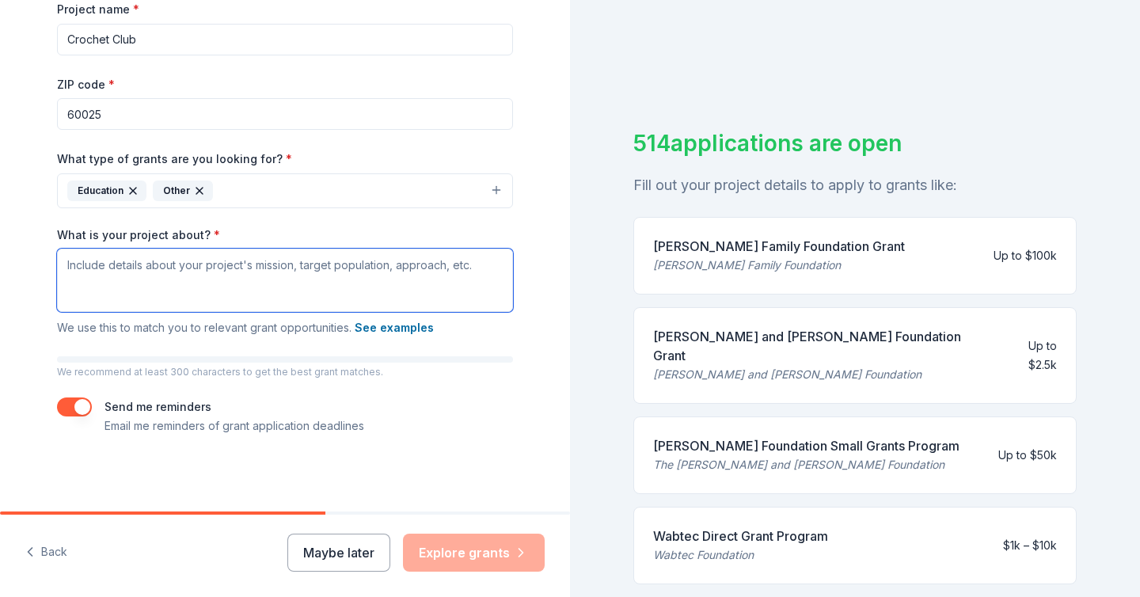
click at [286, 268] on textarea "What is your project about? *" at bounding box center [285, 280] width 456 height 63
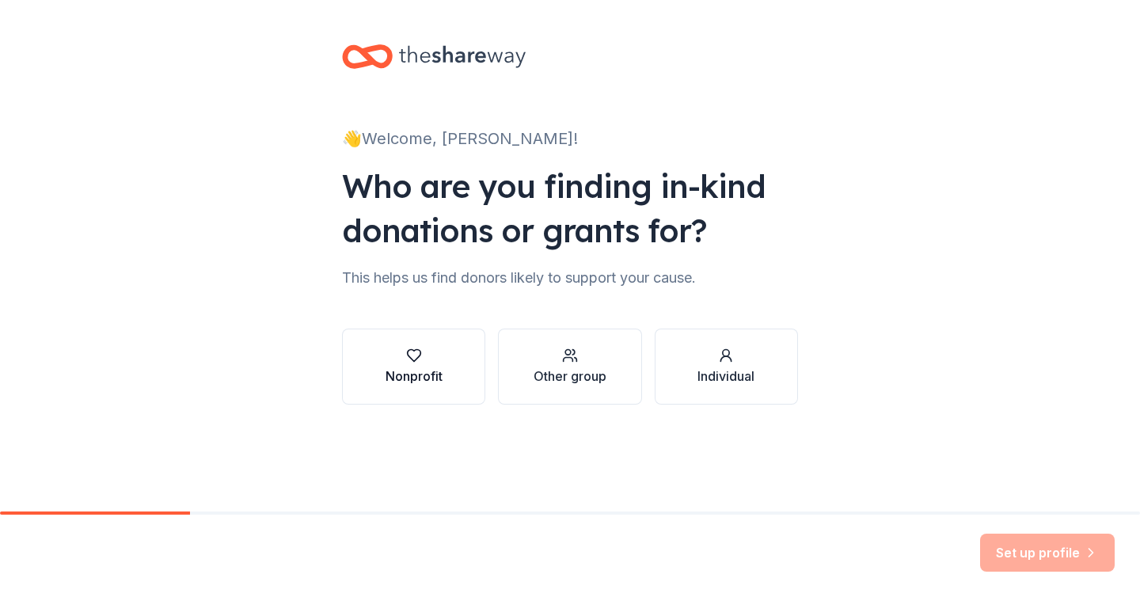
click at [420, 361] on icon "button" at bounding box center [414, 355] width 16 height 16
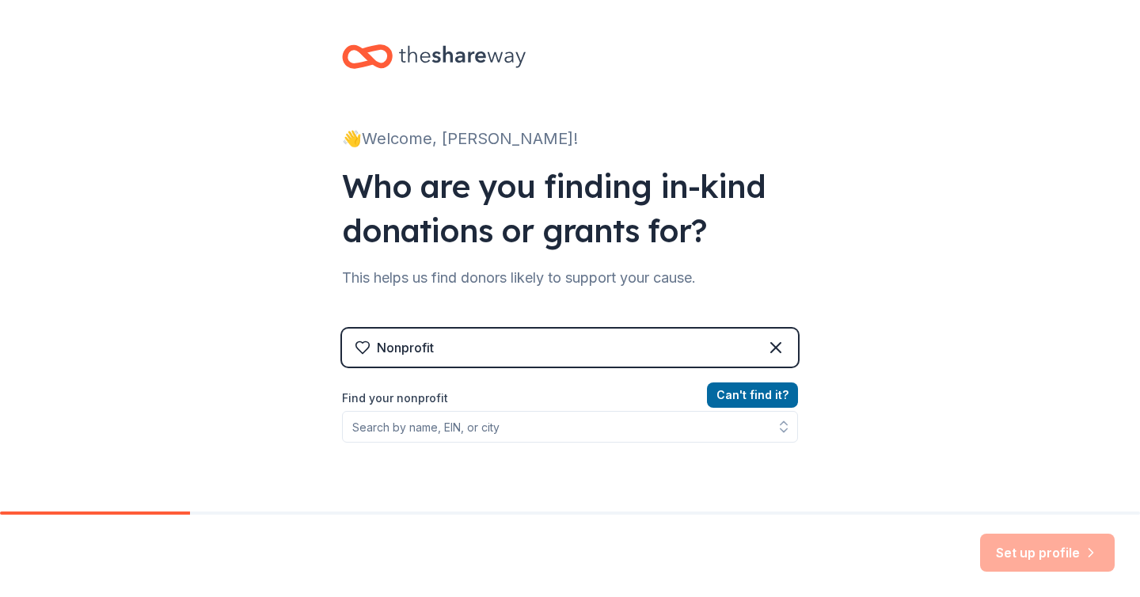
click at [442, 343] on div "Nonprofit" at bounding box center [570, 347] width 456 height 38
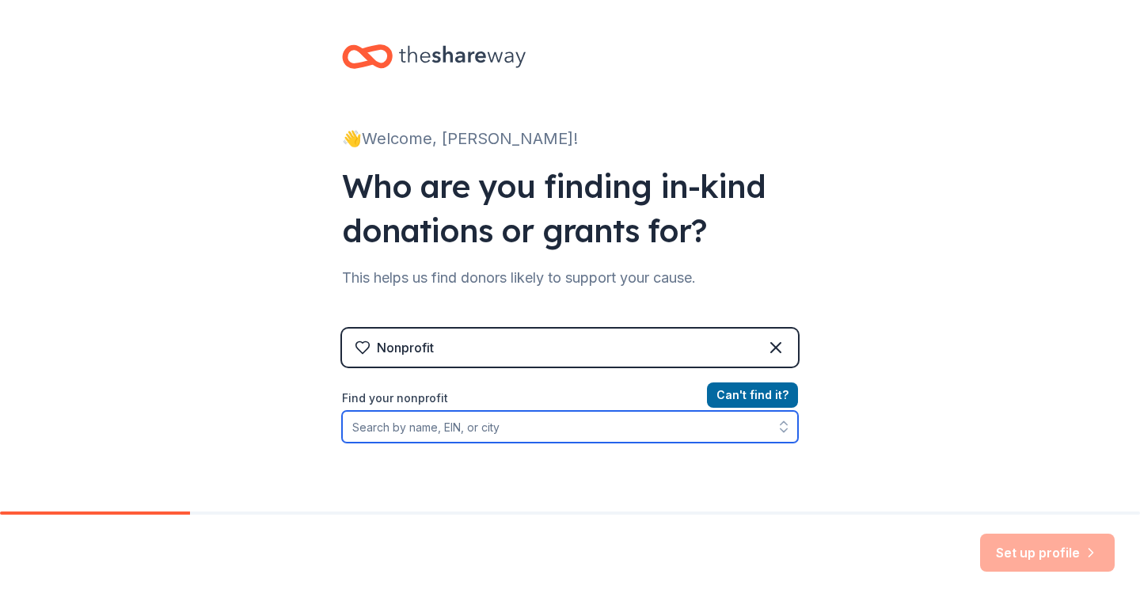
click at [450, 429] on input "Find your nonprofit" at bounding box center [570, 427] width 456 height 32
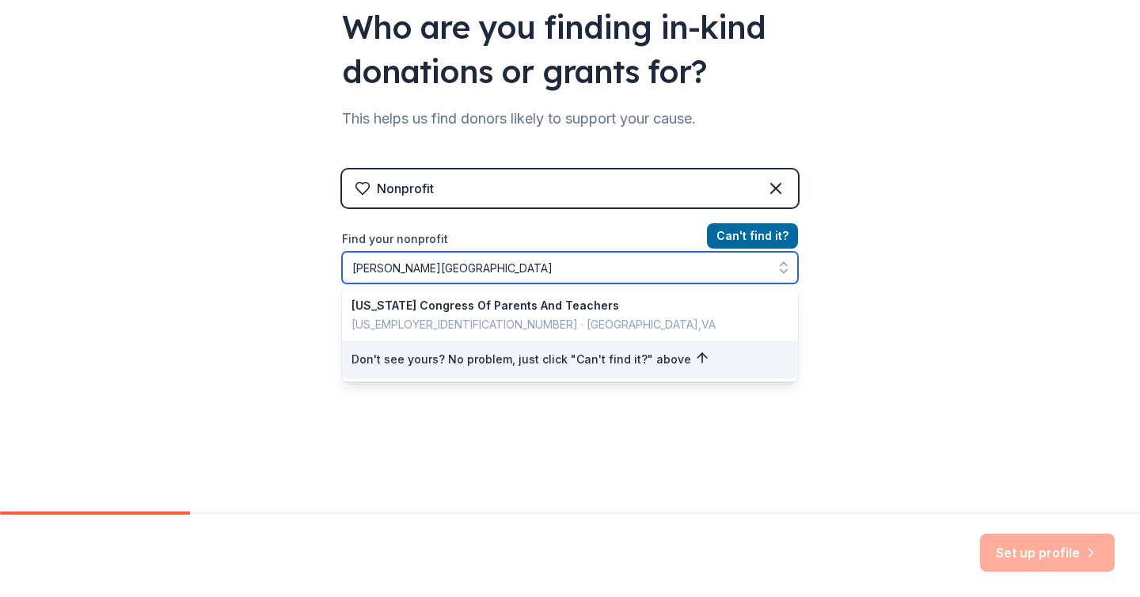
scroll to position [130, 0]
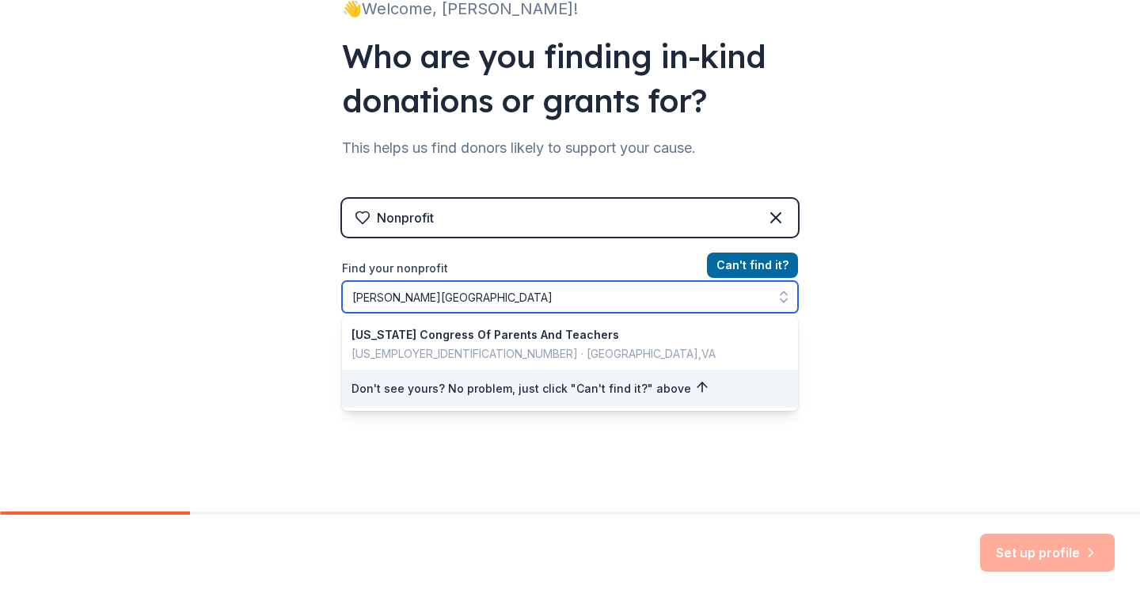
drag, startPoint x: 505, startPoint y: 297, endPoint x: 267, endPoint y: 277, distance: 239.0
click at [267, 277] on div "👋 Welcome, Paula! Who are you finding in-kind donations or grants for? This hel…" at bounding box center [570, 208] width 1140 height 677
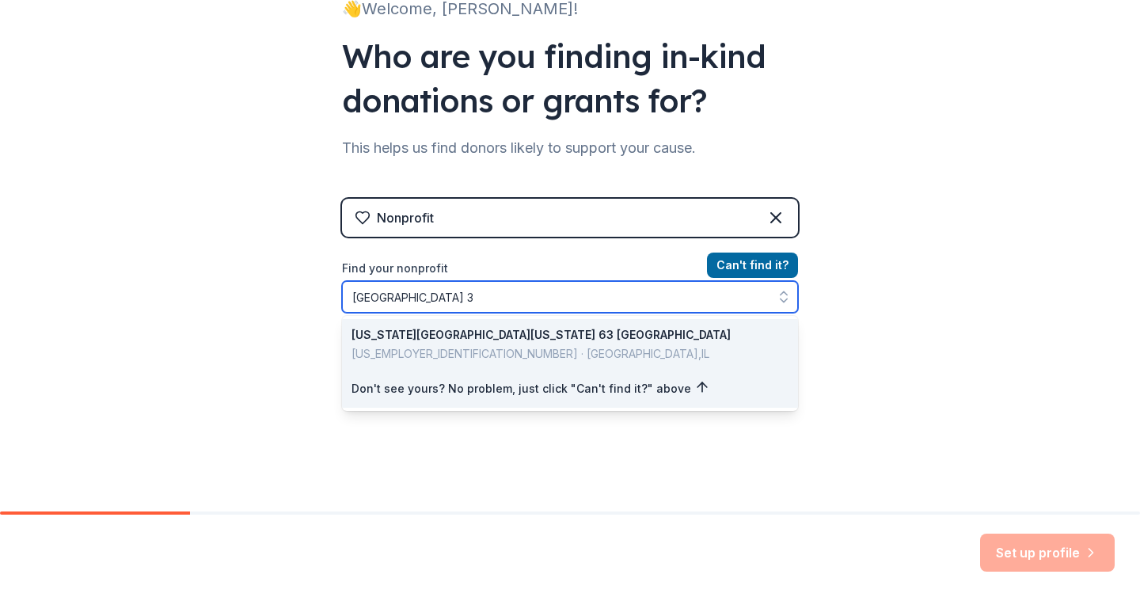
type input "glenview district 34"
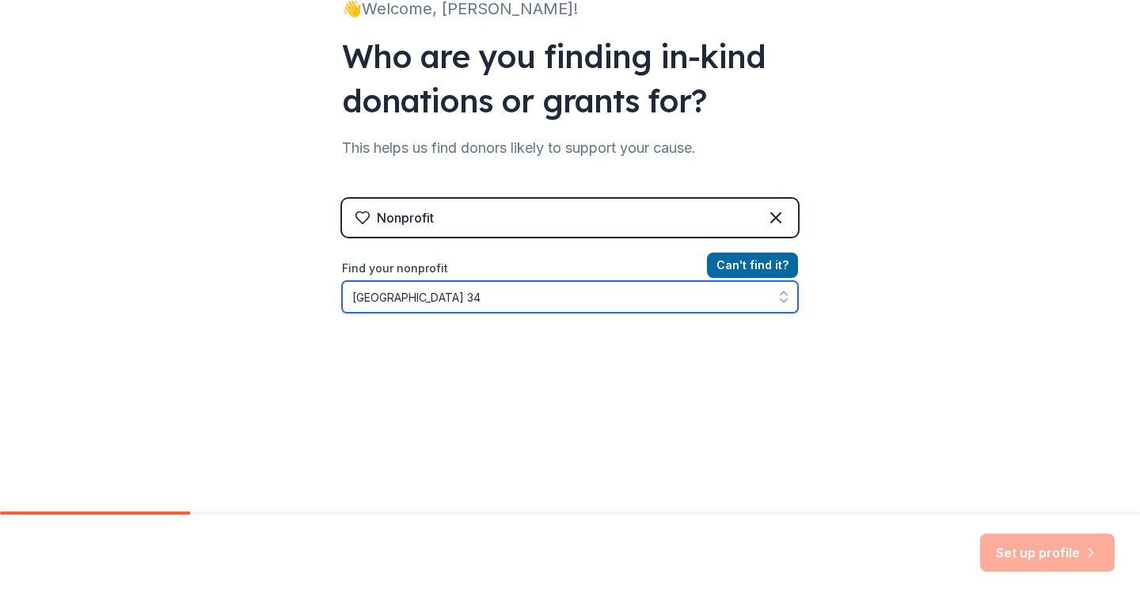
drag, startPoint x: 499, startPoint y: 299, endPoint x: 286, endPoint y: 298, distance: 212.1
click at [286, 298] on div "👋 Welcome, Paula! Who are you finding in-kind donations or grants for? This hel…" at bounding box center [570, 208] width 1140 height 677
